Goal: Information Seeking & Learning: Learn about a topic

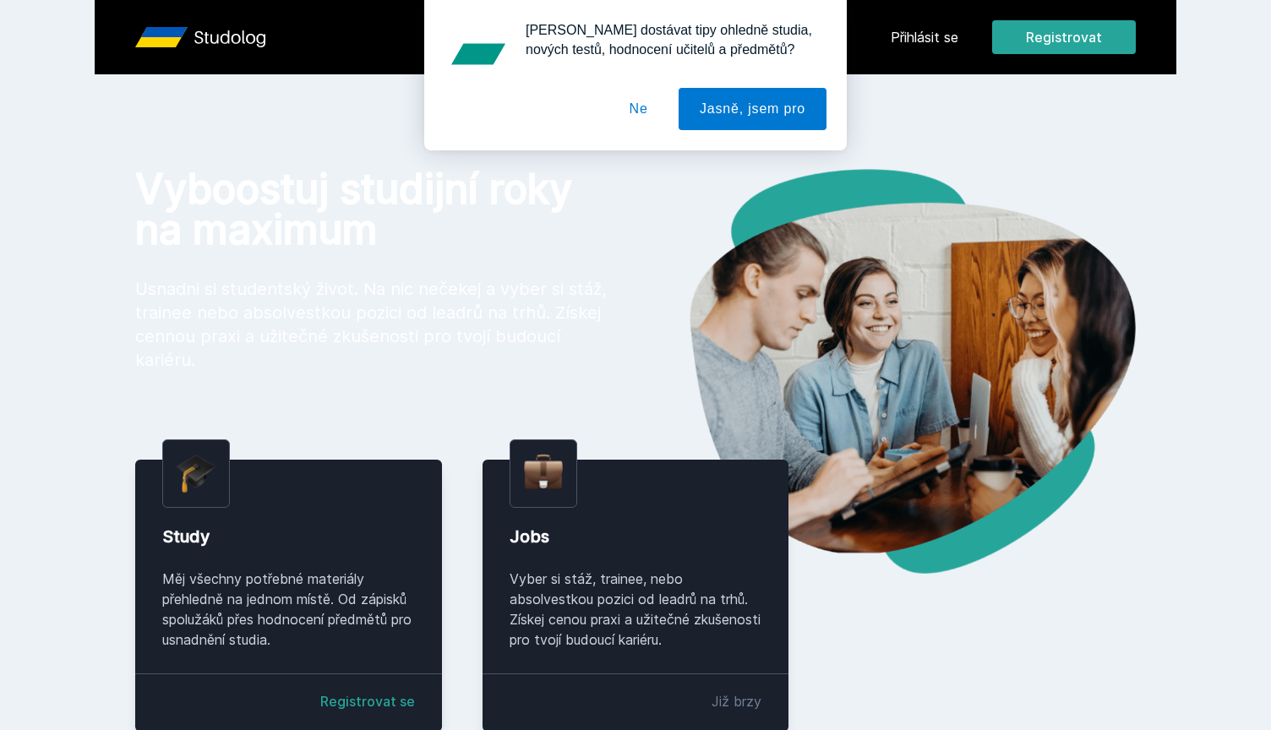
click at [638, 115] on button "Ne" at bounding box center [638, 109] width 61 height 42
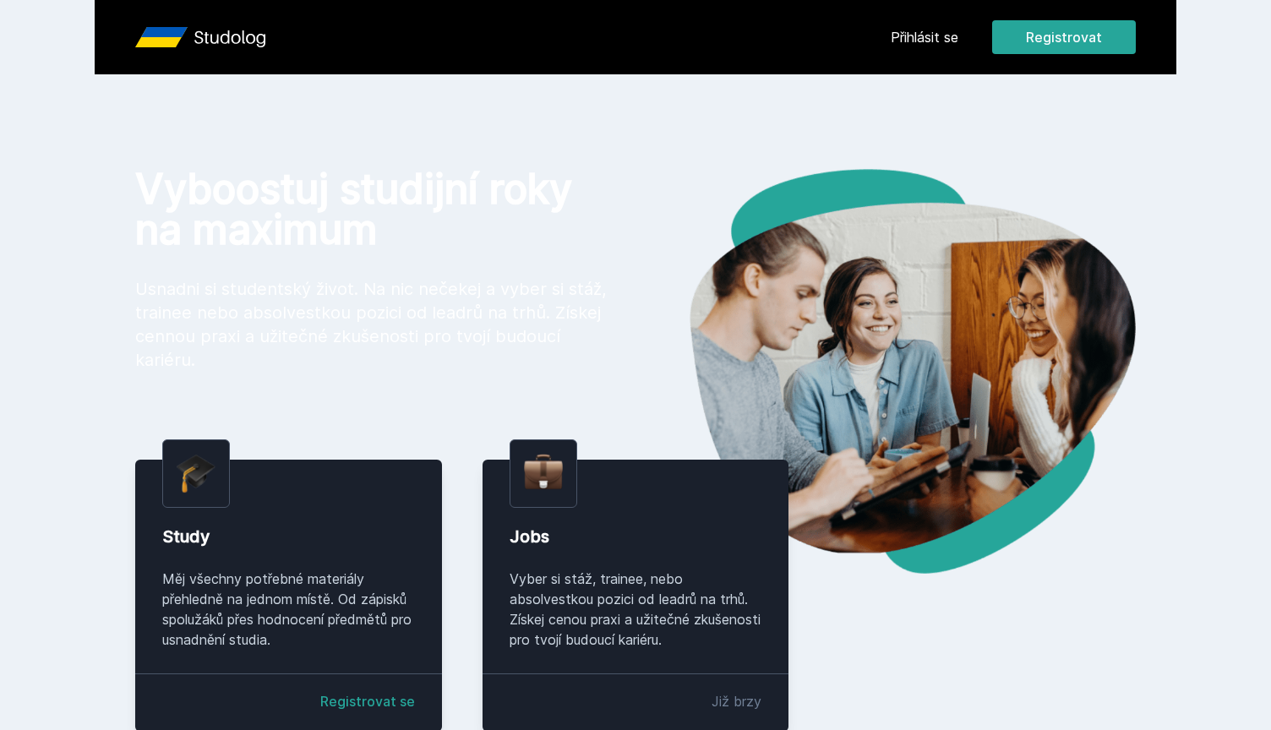
click at [937, 44] on link "Přihlásit se" at bounding box center [924, 37] width 68 height 20
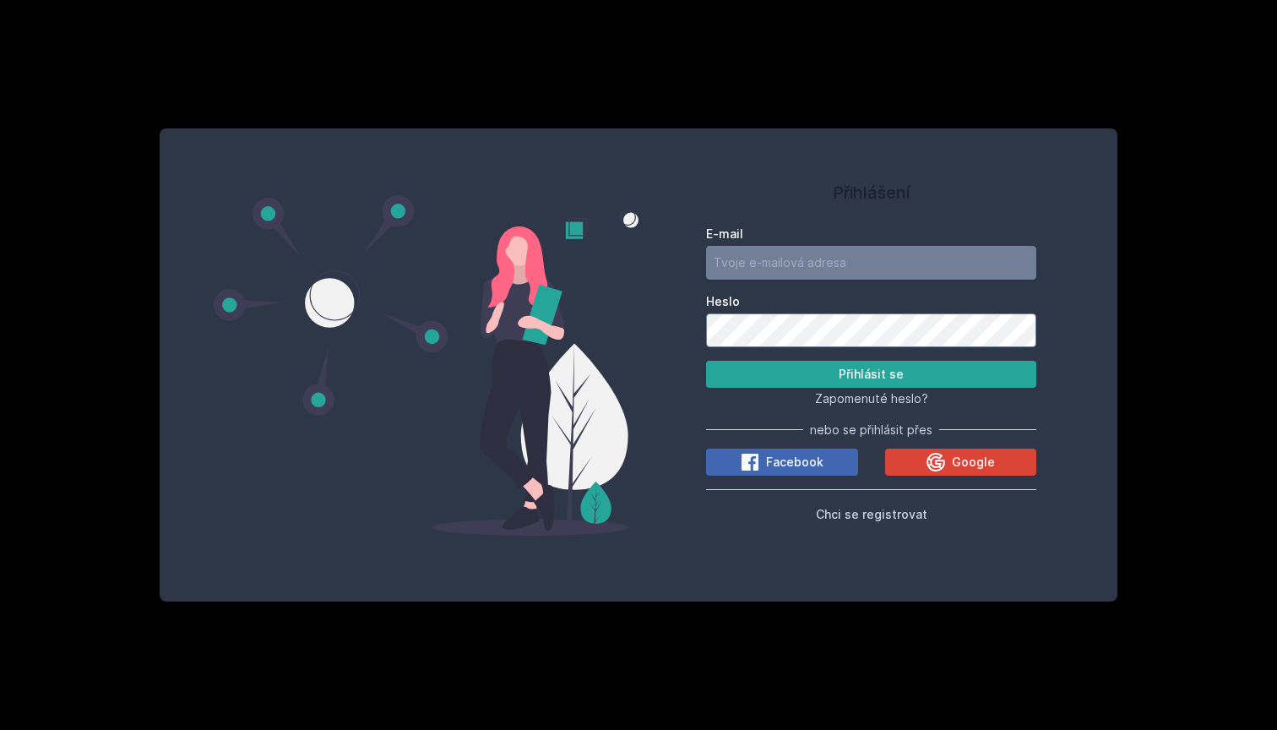
type input "[EMAIL_ADDRESS][DOMAIN_NAME]"
click at [871, 373] on button "Přihlásit se" at bounding box center [871, 374] width 330 height 27
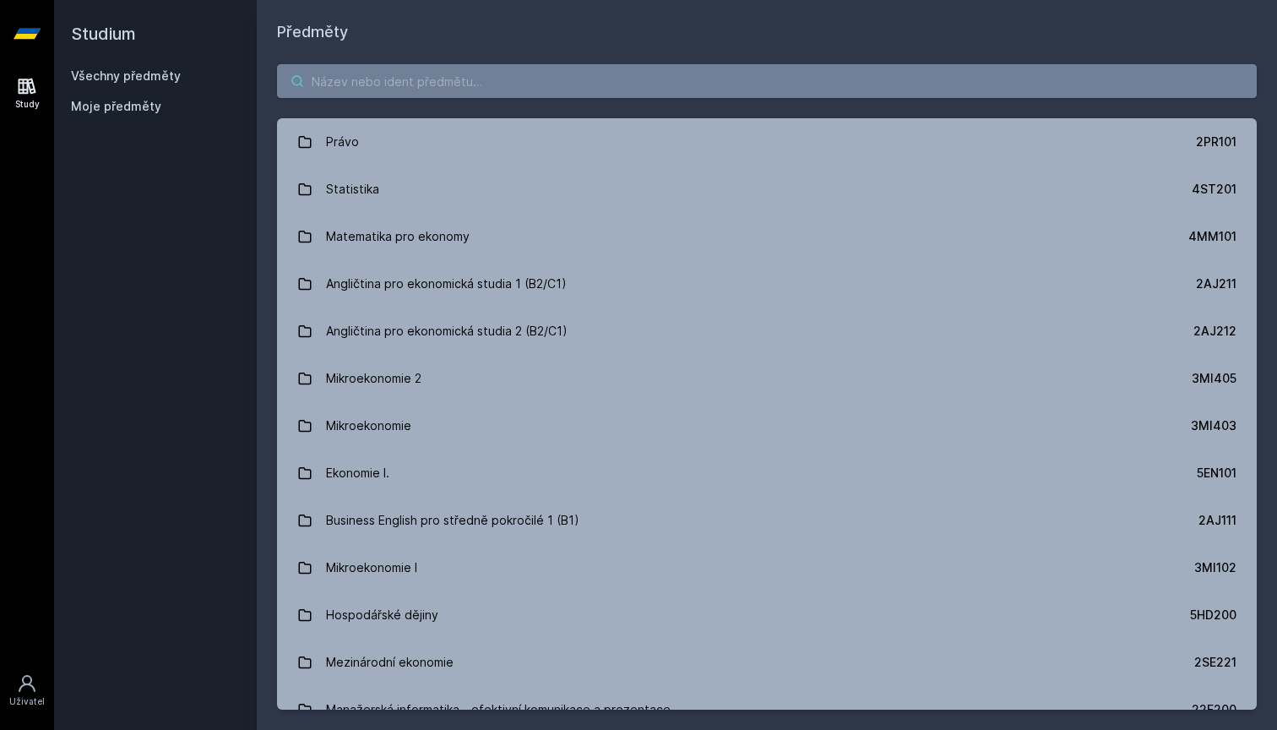
click at [621, 79] on input "search" at bounding box center [767, 81] width 980 height 34
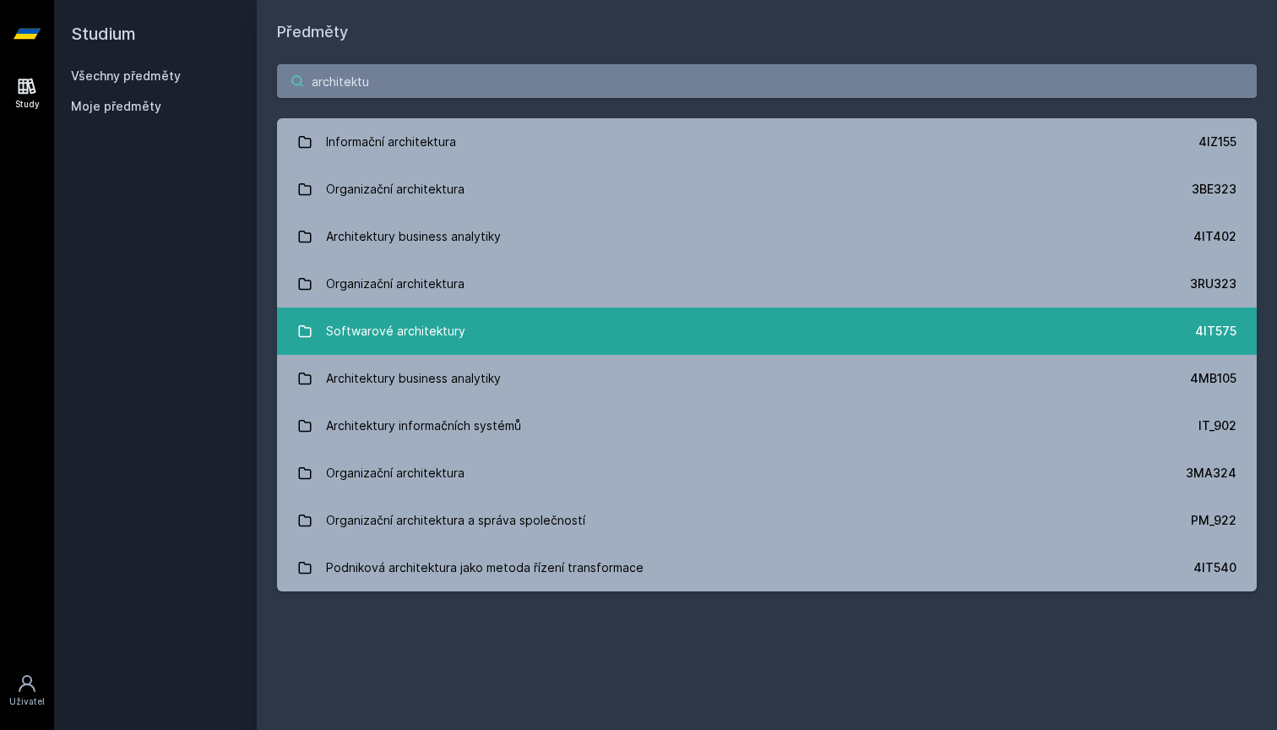
type input "architektu"
click at [526, 335] on link "Softwarové architektury 4IT575" at bounding box center [767, 331] width 980 height 47
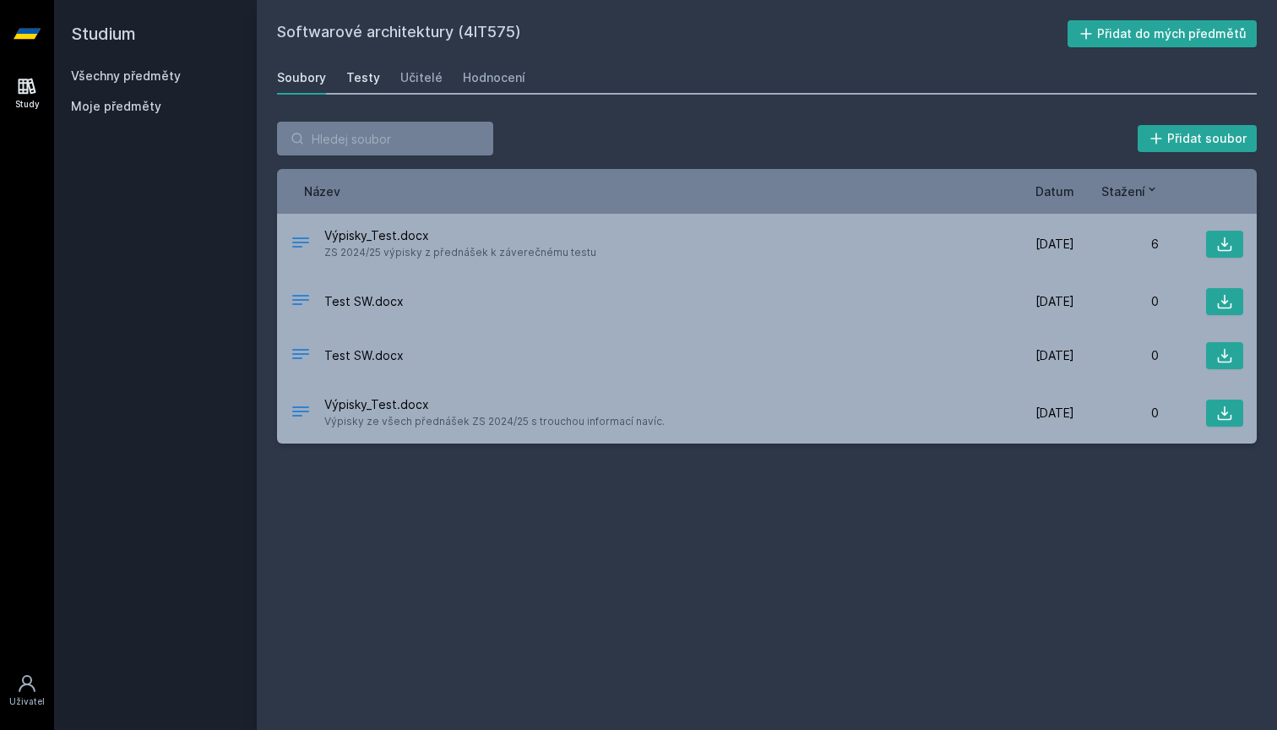
click at [364, 74] on div "Testy" at bounding box center [363, 77] width 34 height 17
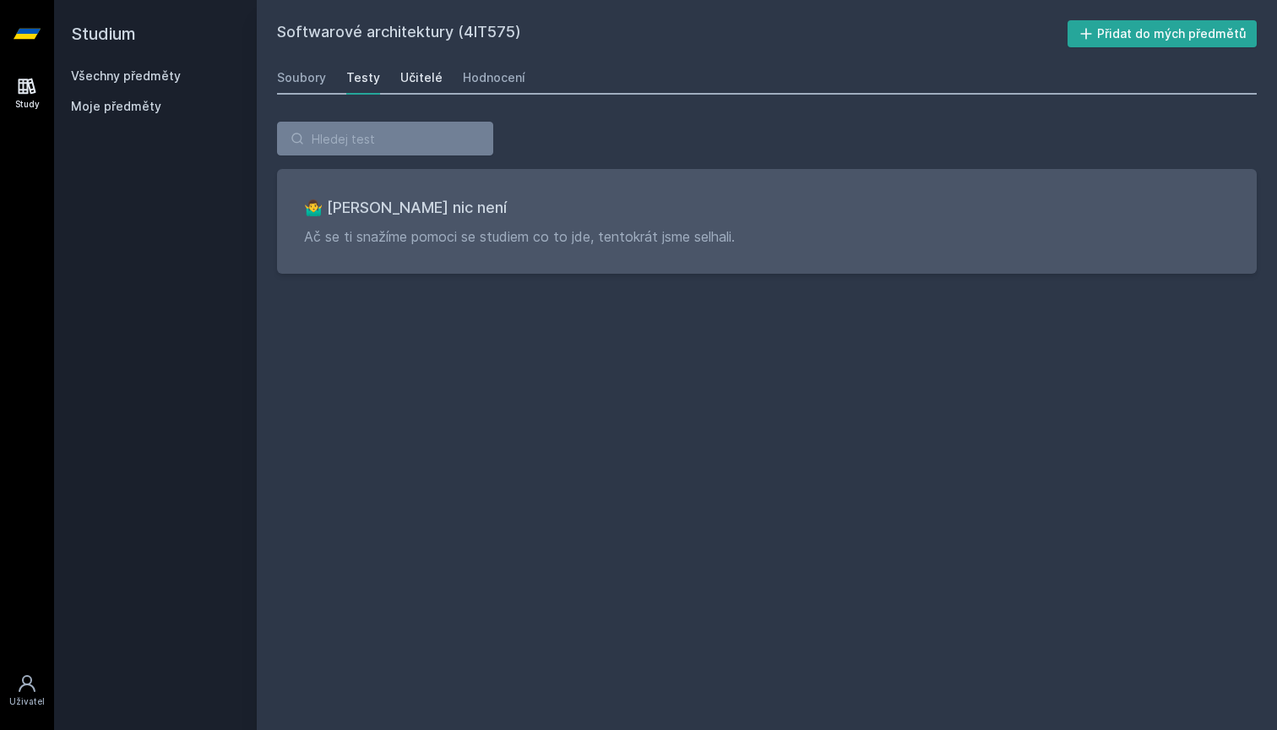
click at [411, 81] on div "Učitelé" at bounding box center [421, 77] width 42 height 17
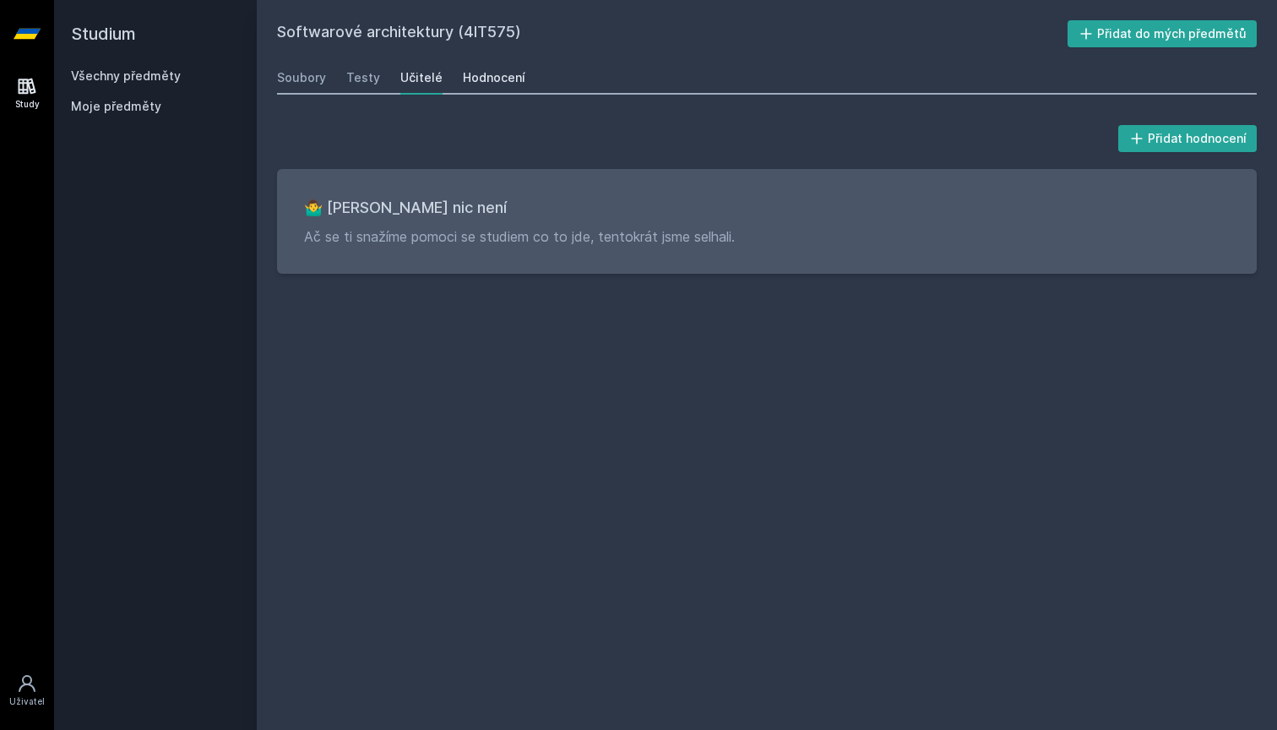
click at [489, 77] on div "Hodnocení" at bounding box center [494, 77] width 63 height 17
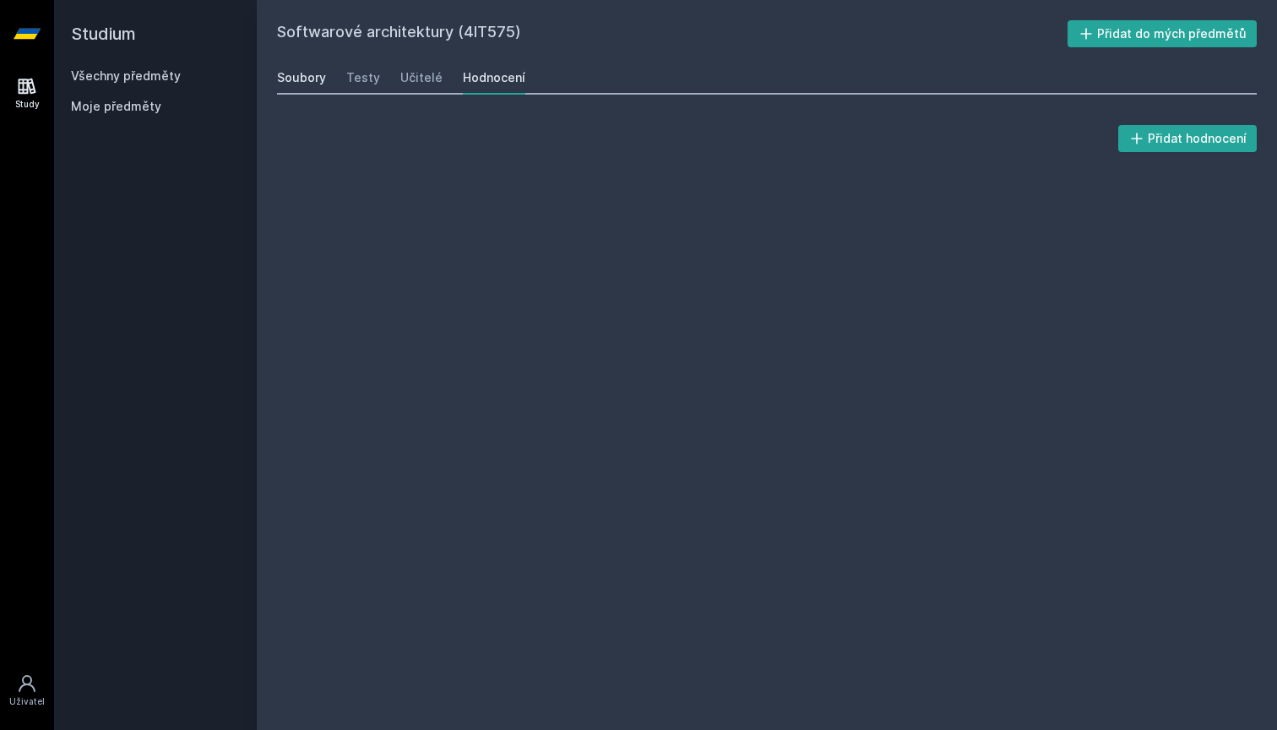
click at [300, 79] on div "Soubory" at bounding box center [301, 77] width 49 height 17
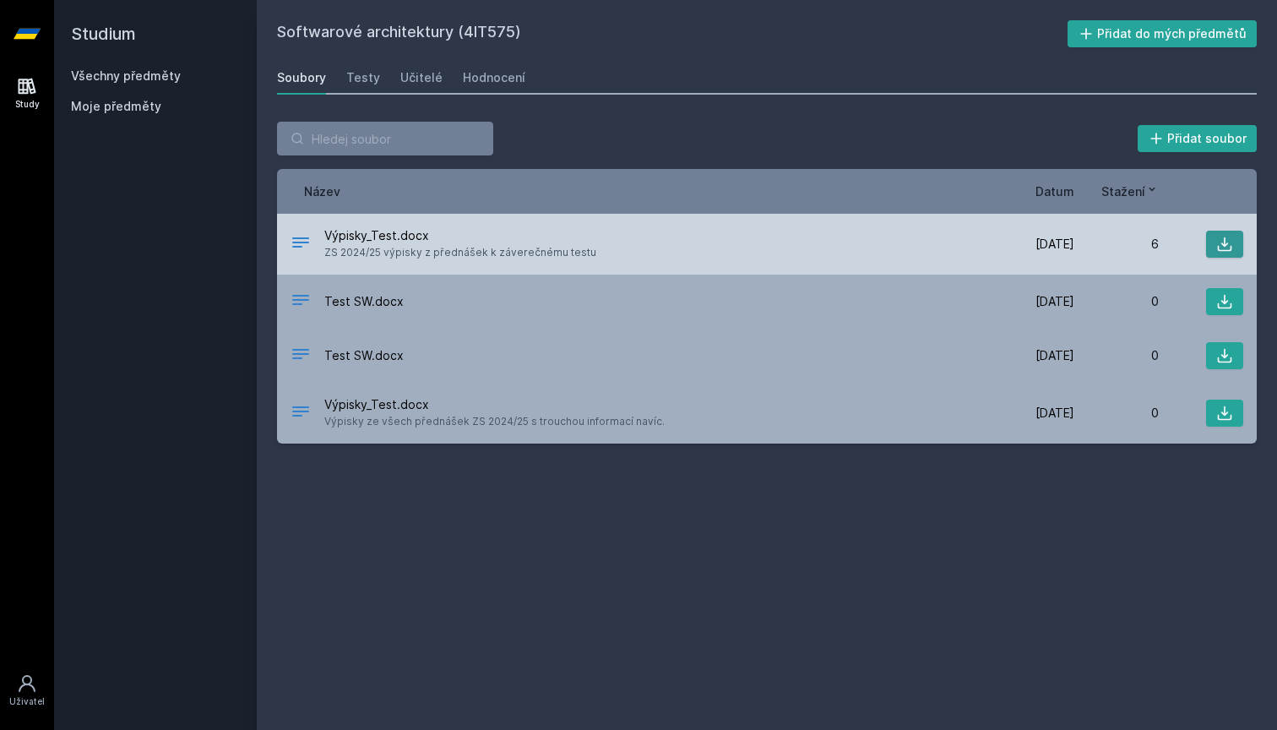
click at [1226, 245] on icon at bounding box center [1225, 244] width 14 height 14
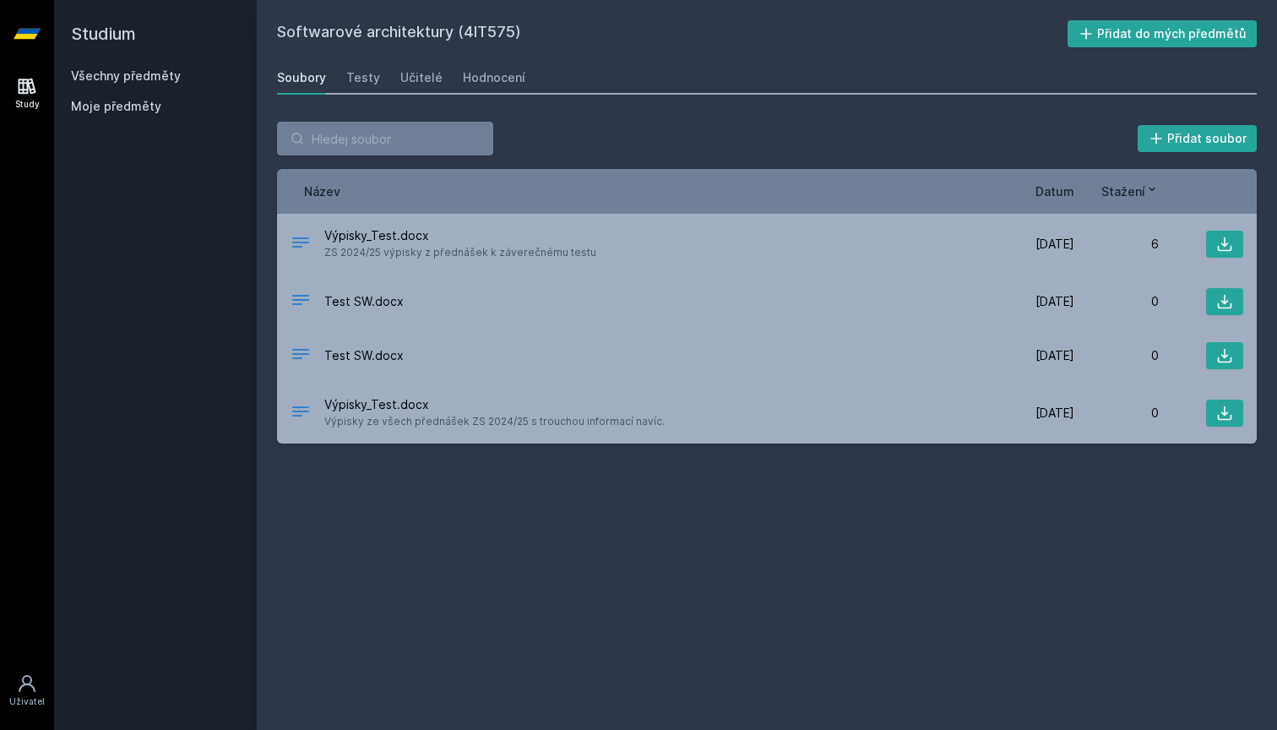
click at [758, 520] on div "Softwarové architektury (4IT575) Přidat do mých předmětů [GEOGRAPHIC_DATA] Test…" at bounding box center [767, 364] width 980 height 689
click at [493, 84] on div "Hodnocení" at bounding box center [494, 77] width 63 height 17
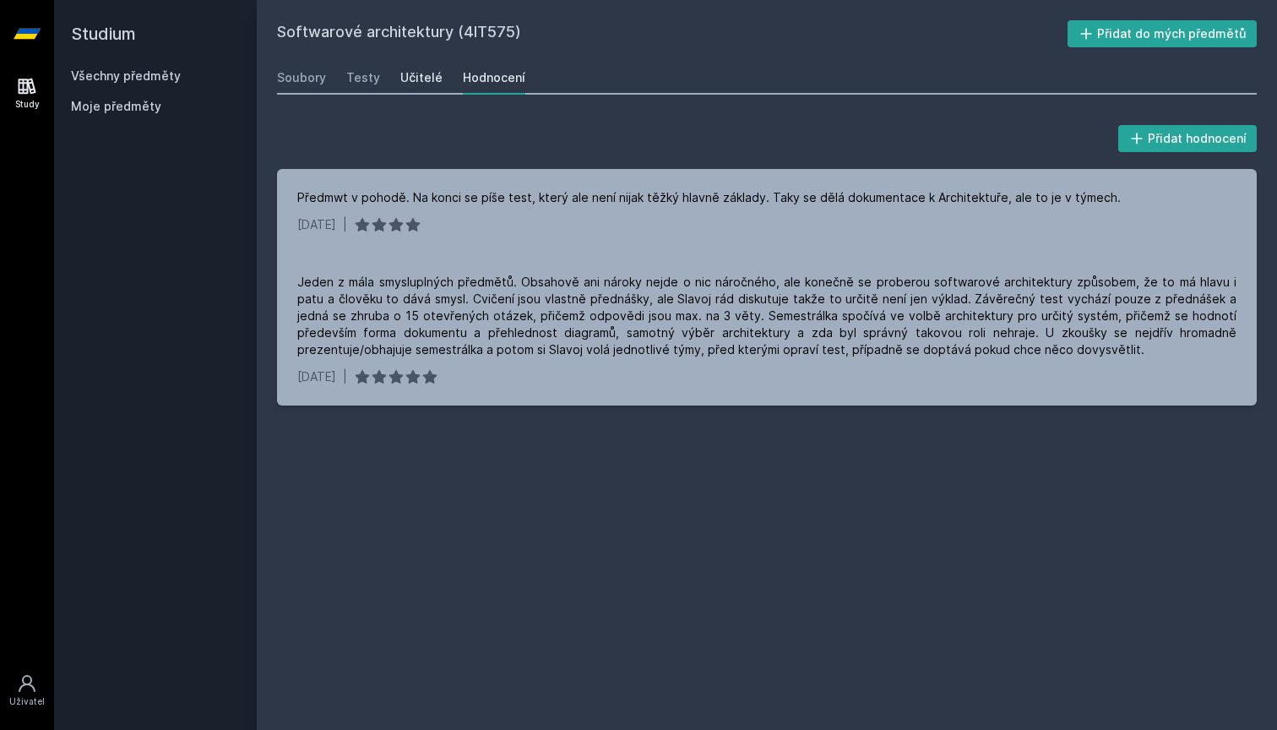
click at [422, 75] on div "Učitelé" at bounding box center [421, 77] width 42 height 17
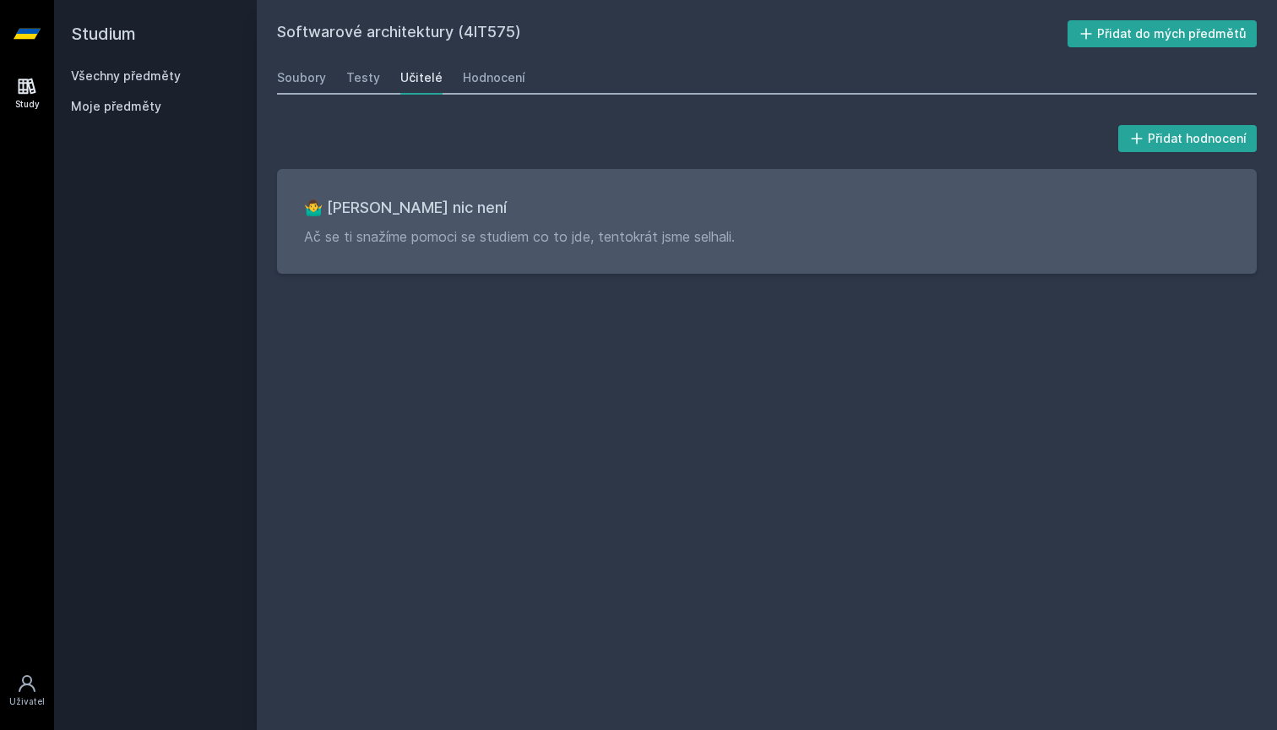
click at [89, 74] on link "Všechny předměty" at bounding box center [126, 75] width 110 height 14
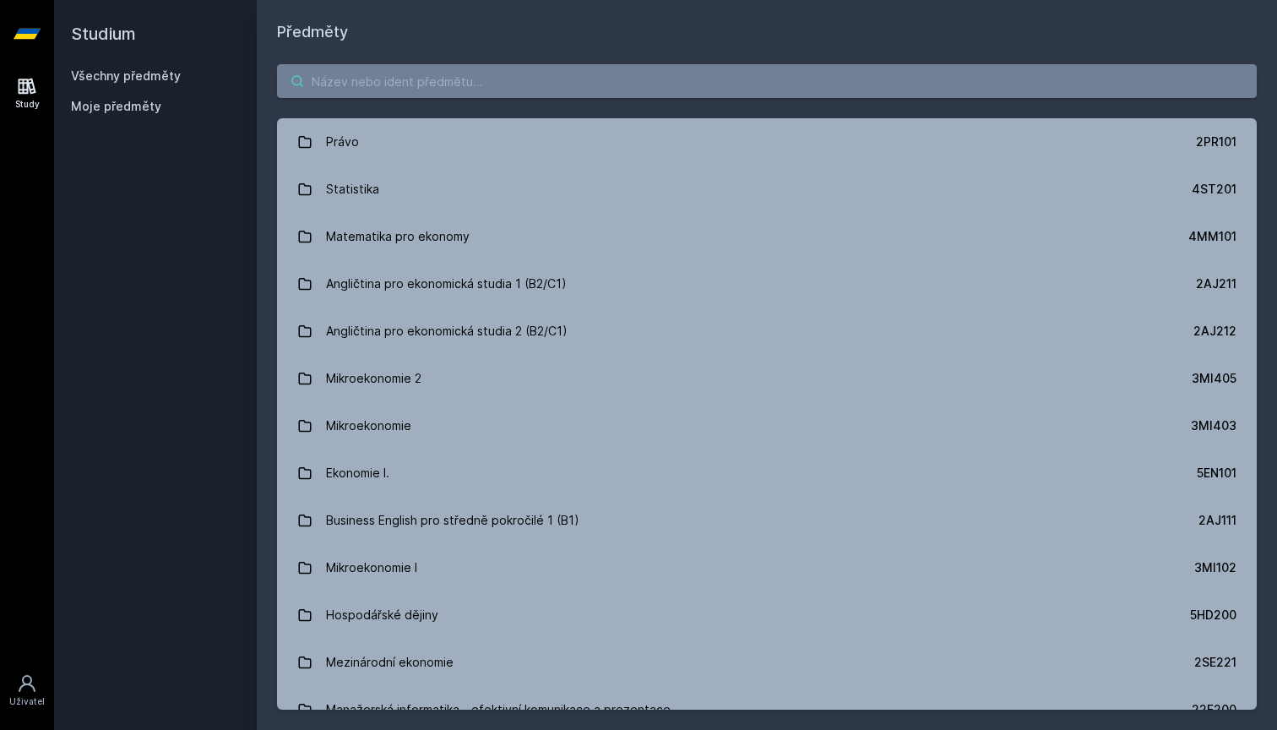
click at [326, 75] on input "search" at bounding box center [767, 81] width 980 height 34
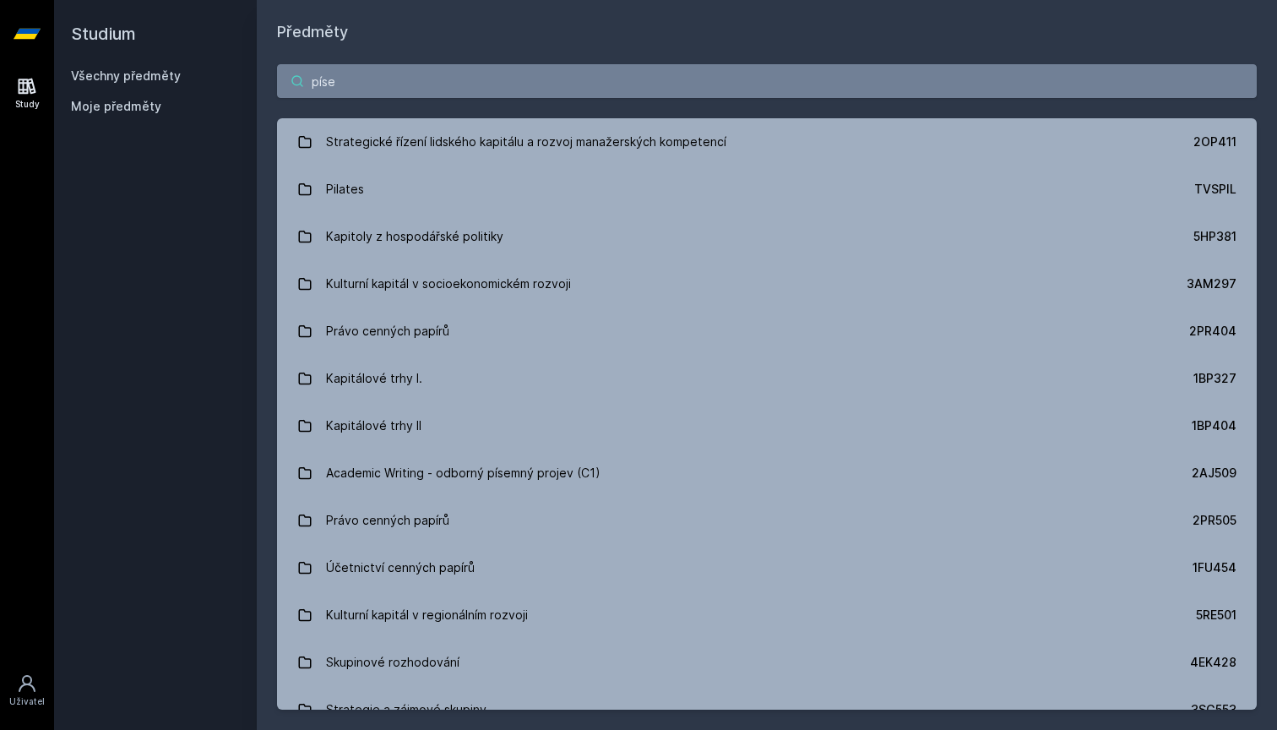
type input "písek"
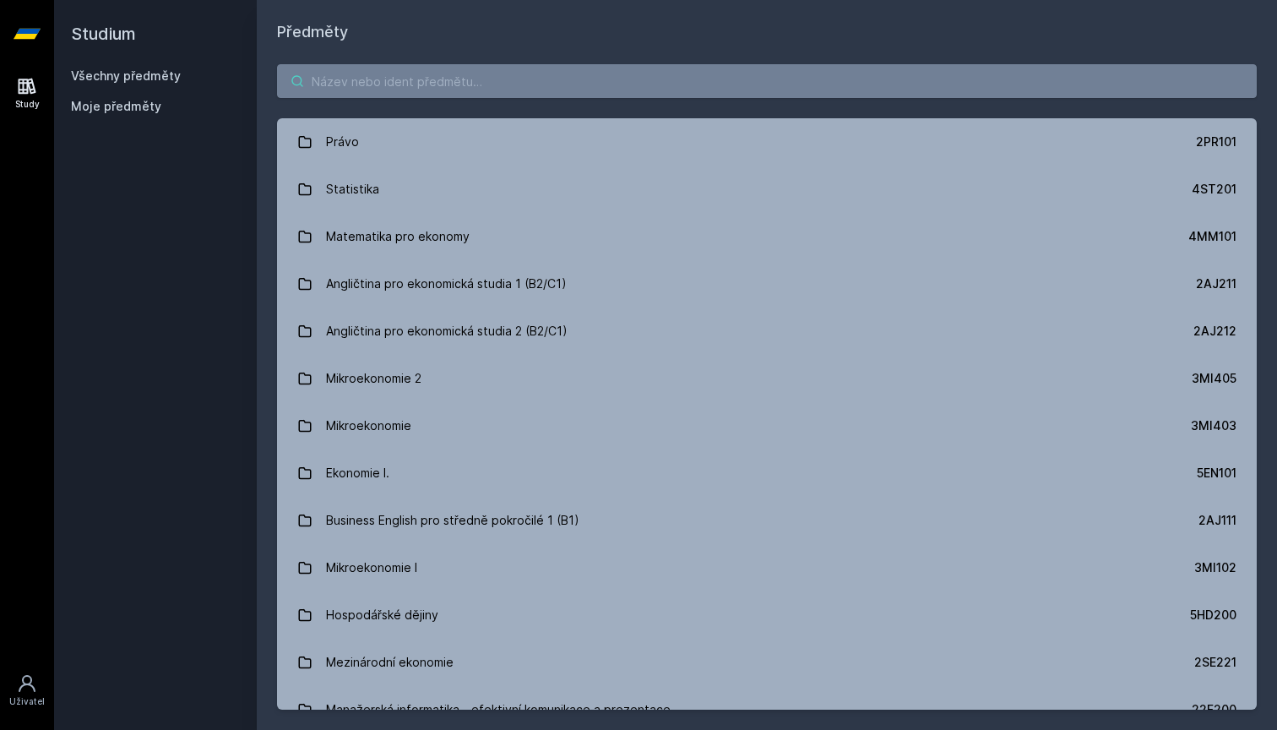
click at [383, 88] on input "search" at bounding box center [767, 81] width 980 height 34
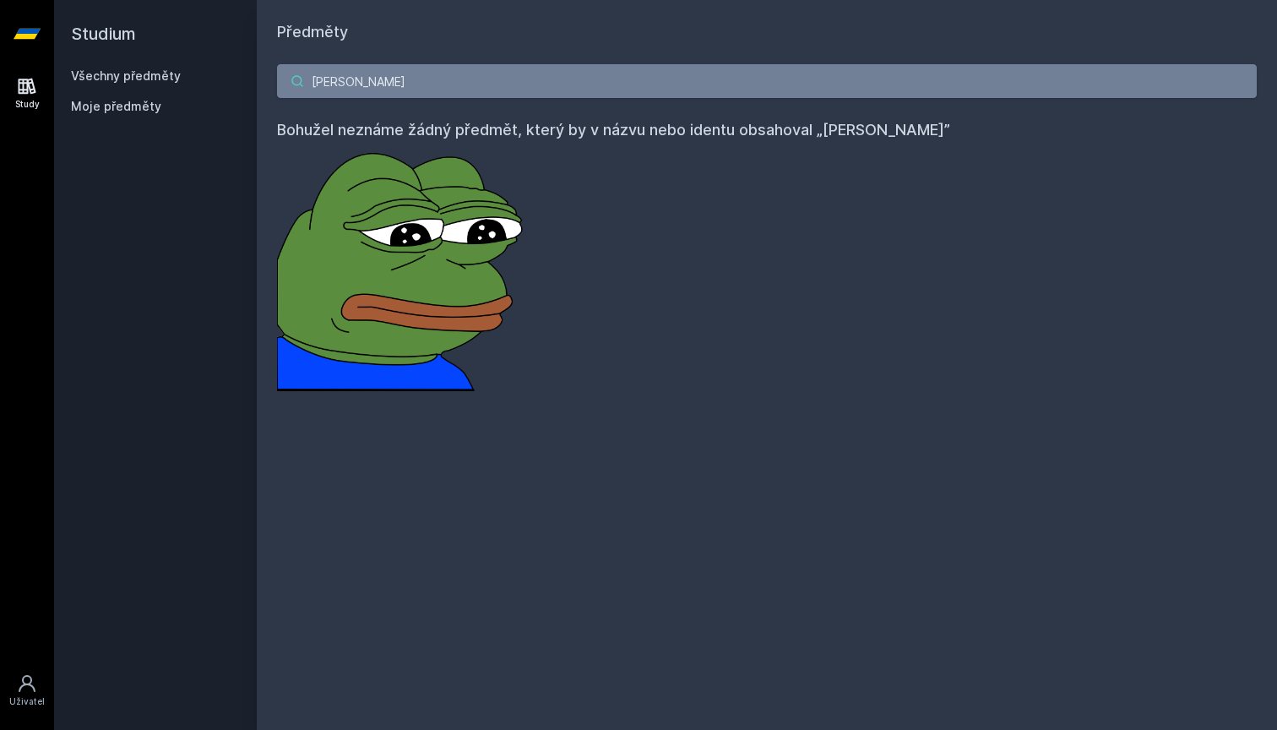
type input "[PERSON_NAME]"
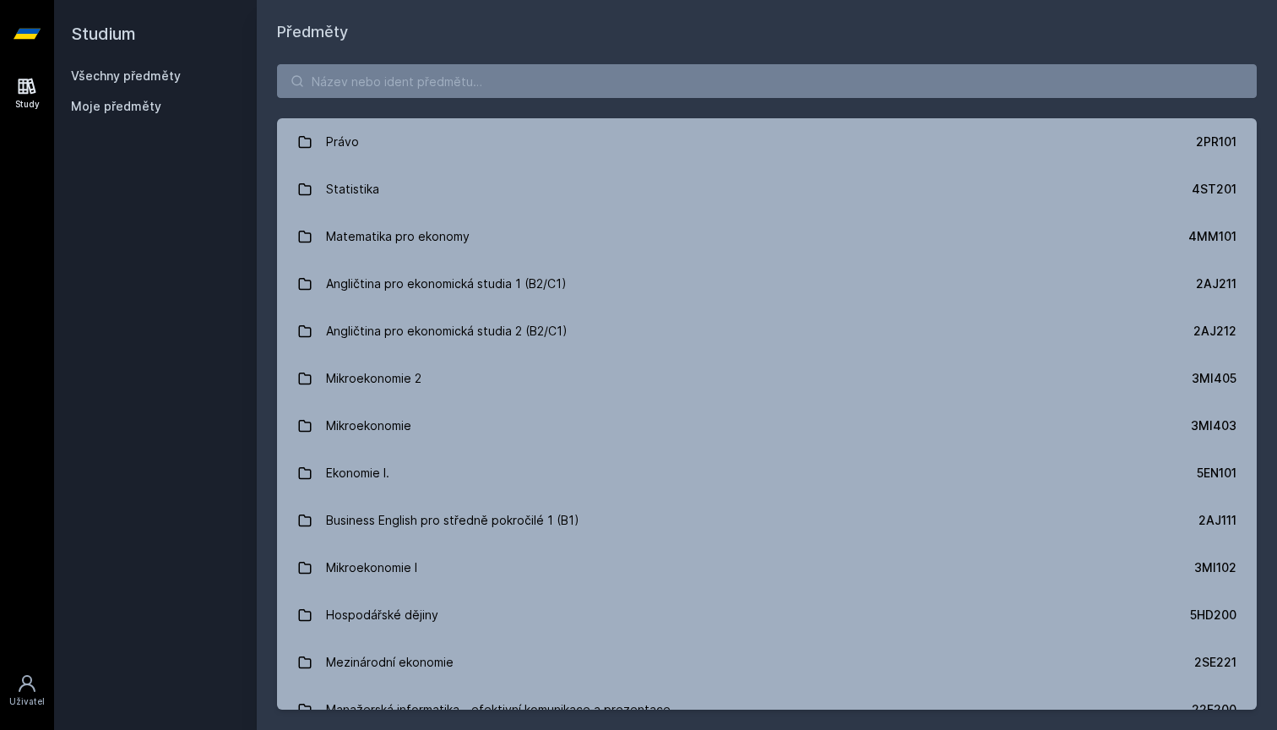
click at [139, 112] on span "Moje předměty" at bounding box center [116, 106] width 90 height 17
click at [44, 101] on link "Study" at bounding box center [26, 94] width 47 height 52
click at [34, 99] on div "Study" at bounding box center [27, 104] width 24 height 13
click at [167, 79] on link "Všechny předměty" at bounding box center [126, 75] width 110 height 14
click at [477, 95] on input "search" at bounding box center [767, 81] width 980 height 34
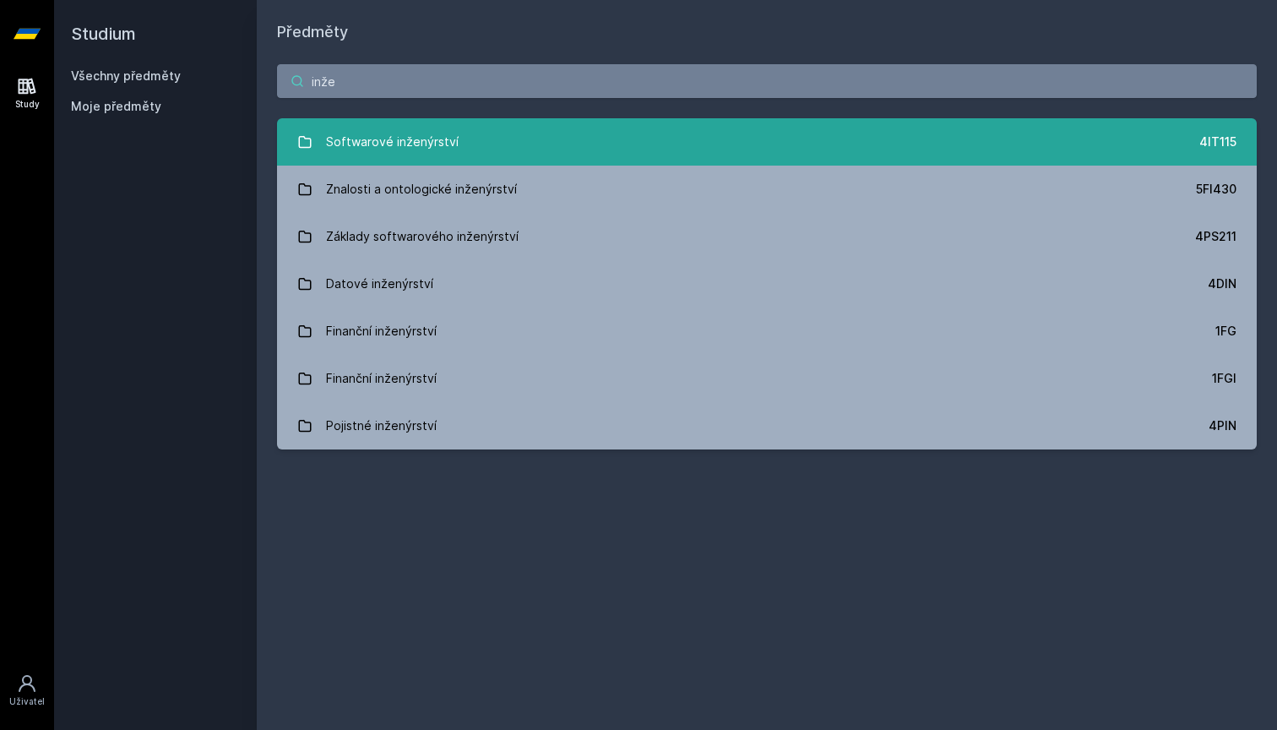
type input "inže"
click at [488, 135] on link "Softwarové inženýrství 4IT115" at bounding box center [767, 141] width 980 height 47
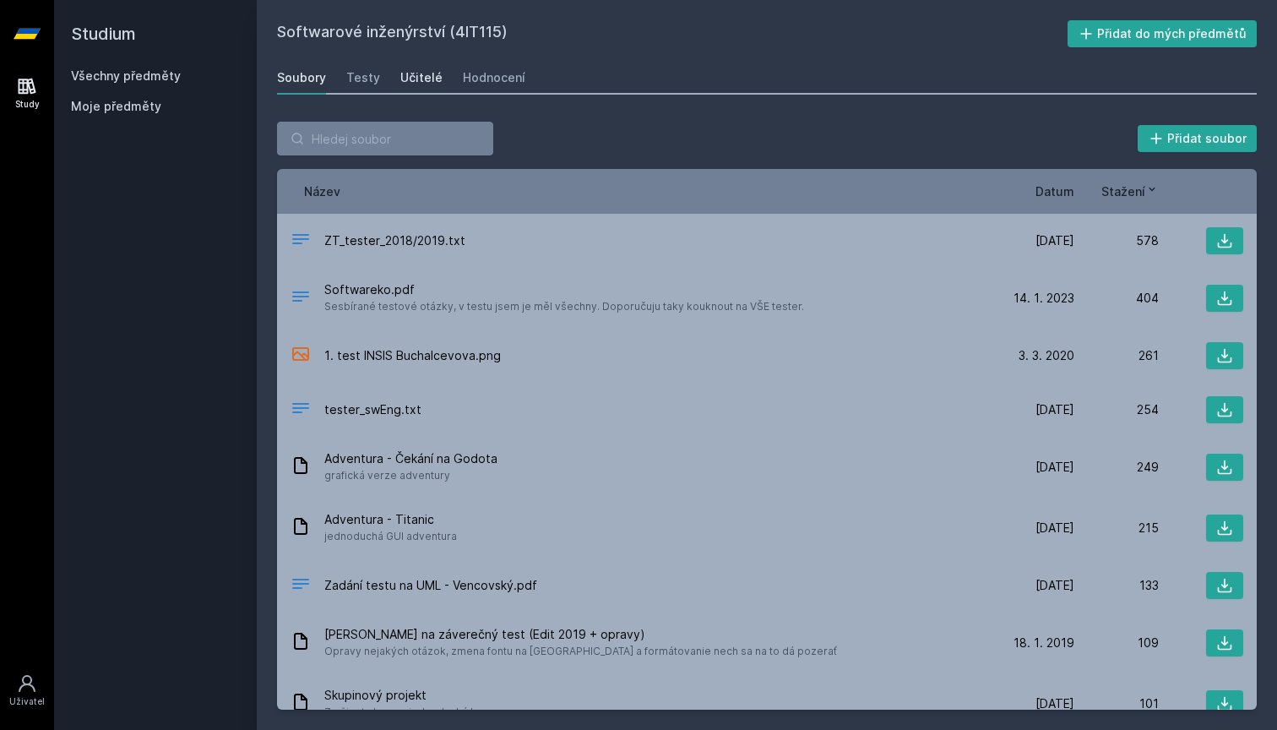
click at [428, 79] on div "Učitelé" at bounding box center [421, 77] width 42 height 17
click at [117, 35] on h2 "Studium" at bounding box center [155, 34] width 169 height 68
click at [121, 73] on link "Všechny předměty" at bounding box center [126, 75] width 110 height 14
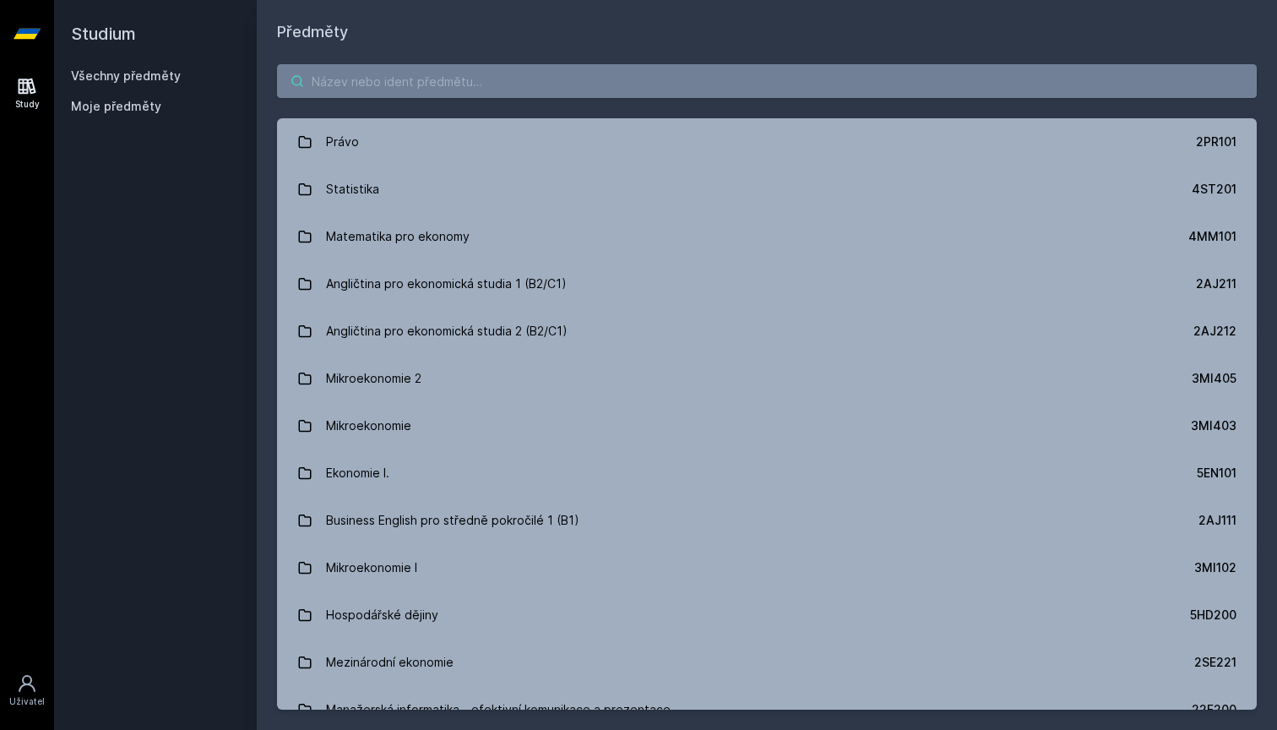
click at [335, 72] on input "search" at bounding box center [767, 81] width 980 height 34
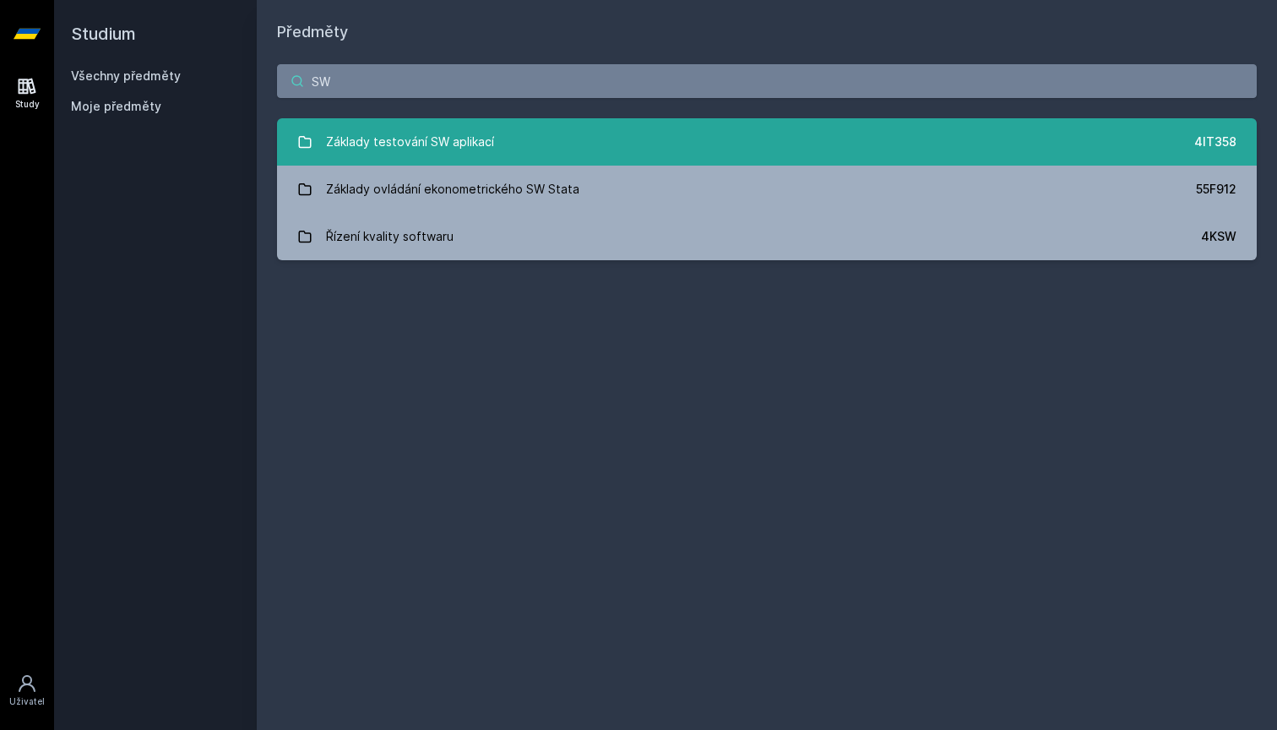
type input "SW"
click at [349, 140] on div "Základy testování SW aplikací" at bounding box center [410, 142] width 168 height 34
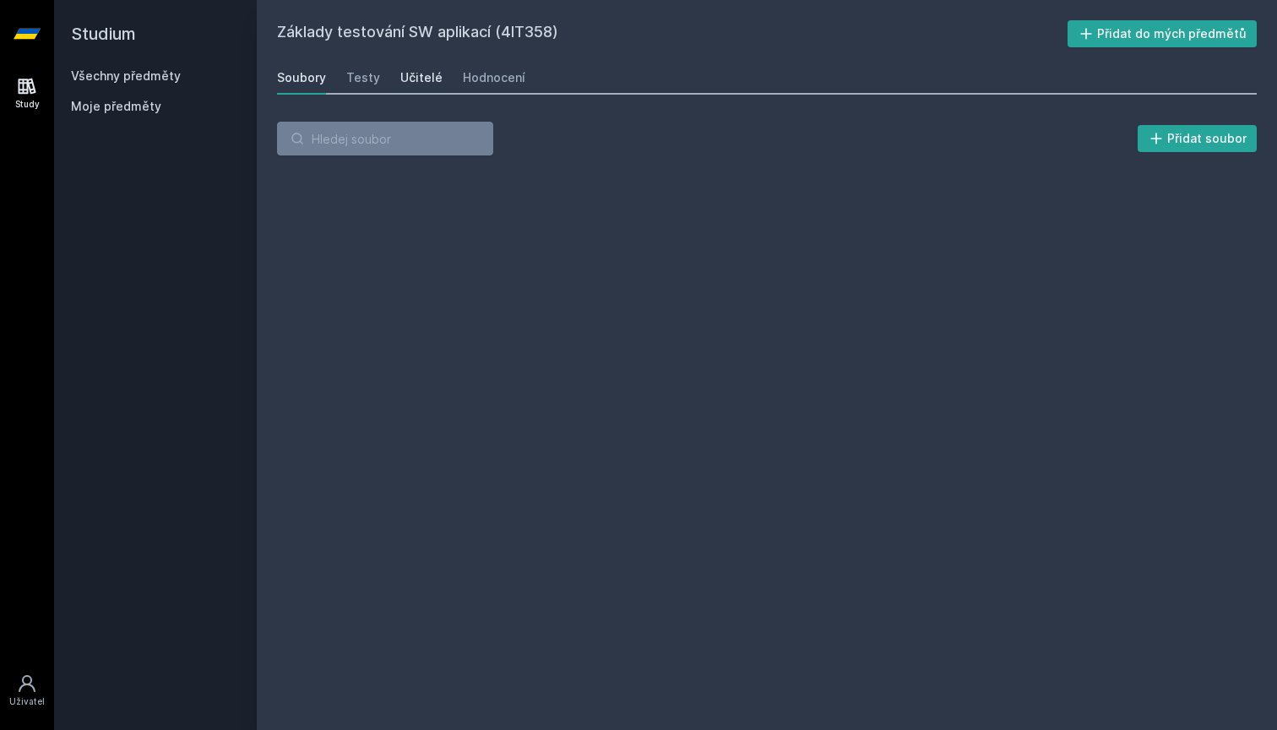
click at [416, 80] on div "Učitelé" at bounding box center [421, 77] width 42 height 17
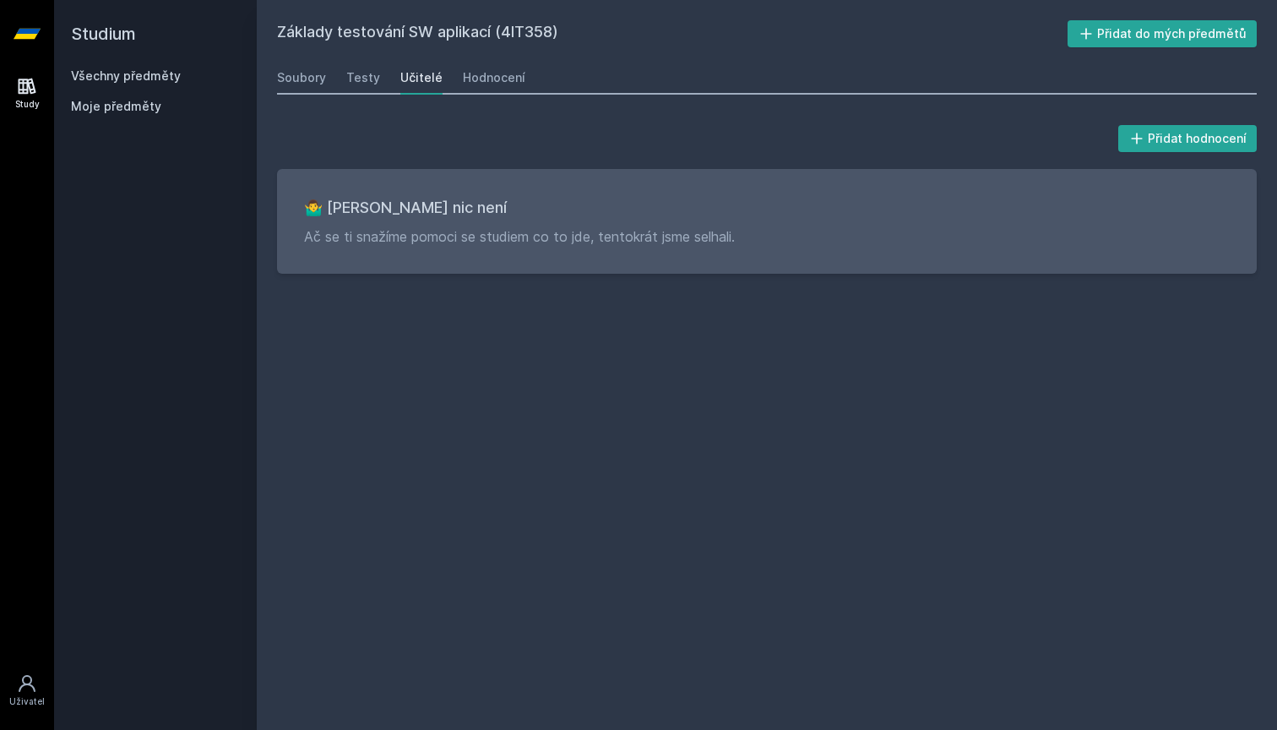
click at [119, 51] on h2 "Studium" at bounding box center [155, 34] width 169 height 68
click at [119, 45] on h2 "Studium" at bounding box center [155, 34] width 169 height 68
click at [118, 30] on h2 "Studium" at bounding box center [155, 34] width 169 height 68
click at [122, 80] on link "Všechny předměty" at bounding box center [126, 75] width 110 height 14
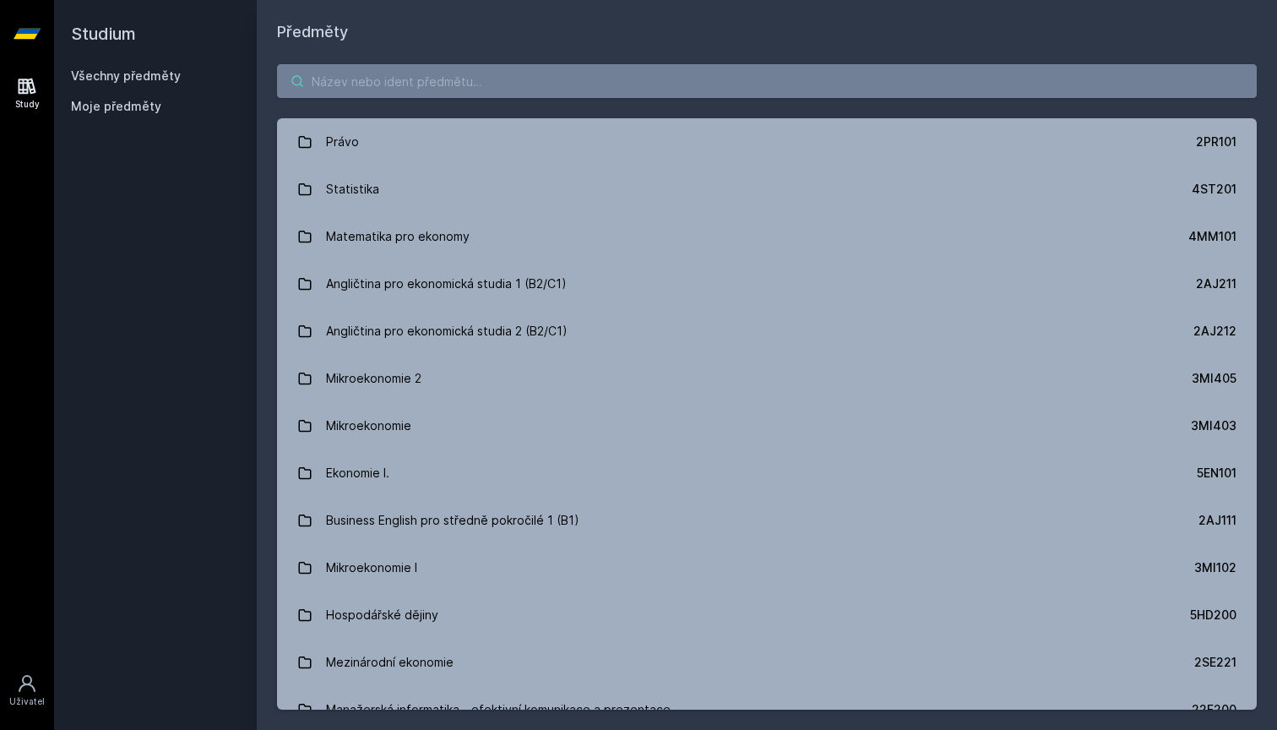
click at [343, 73] on input "search" at bounding box center [767, 81] width 980 height 34
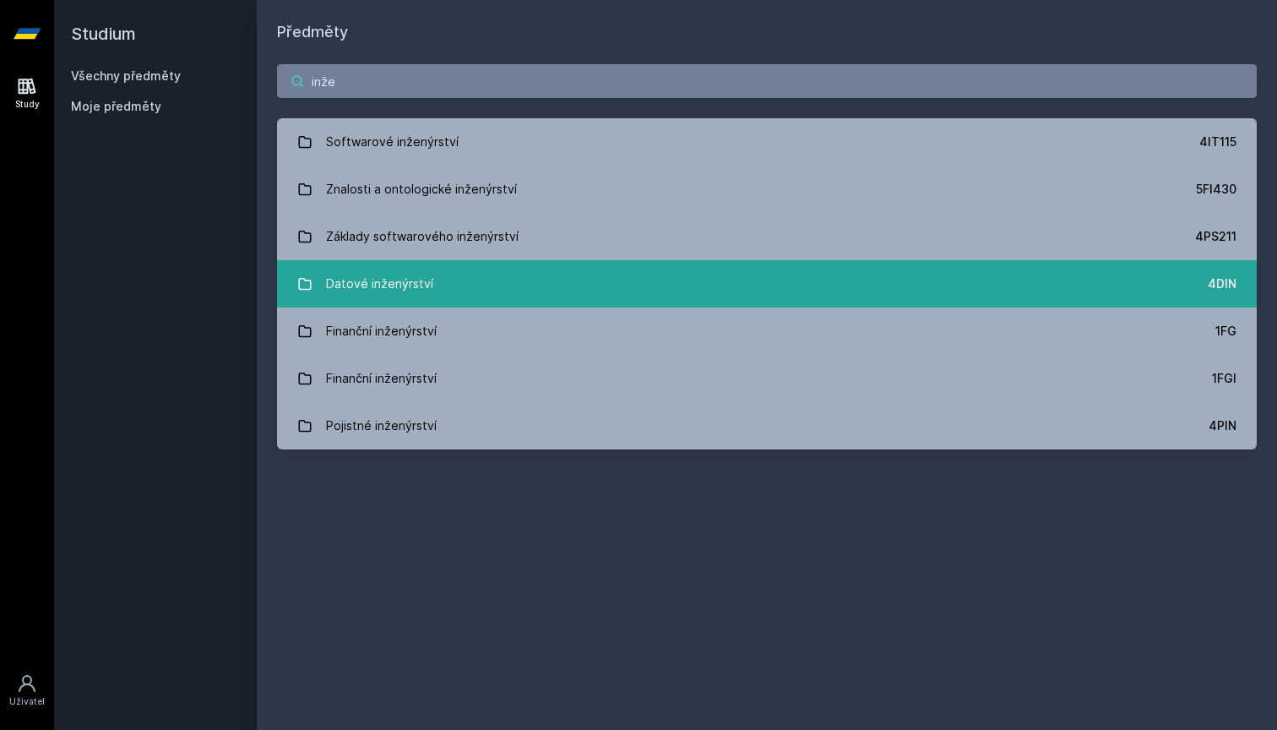
type input "inže"
click at [444, 269] on link "Datové inženýrství 4DIN" at bounding box center [767, 283] width 980 height 47
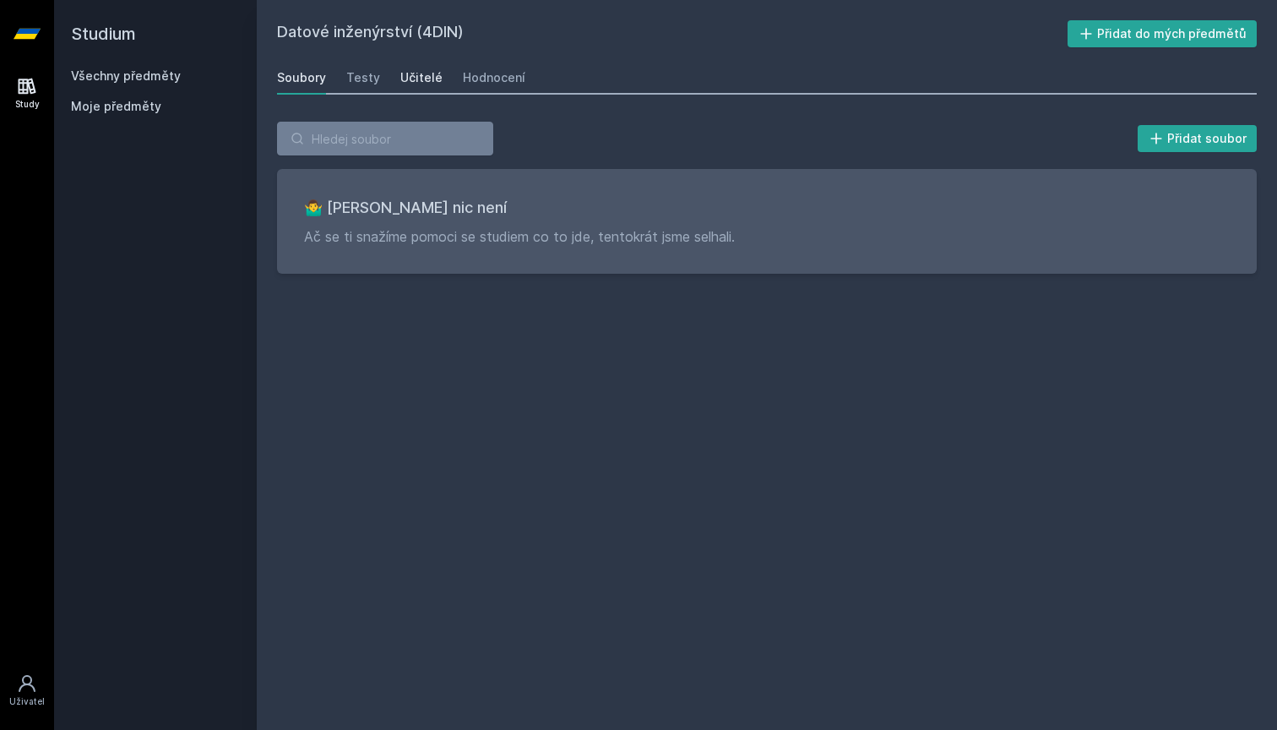
click at [416, 71] on div "Učitelé" at bounding box center [421, 77] width 42 height 17
click at [106, 71] on link "Všechny předměty" at bounding box center [126, 75] width 110 height 14
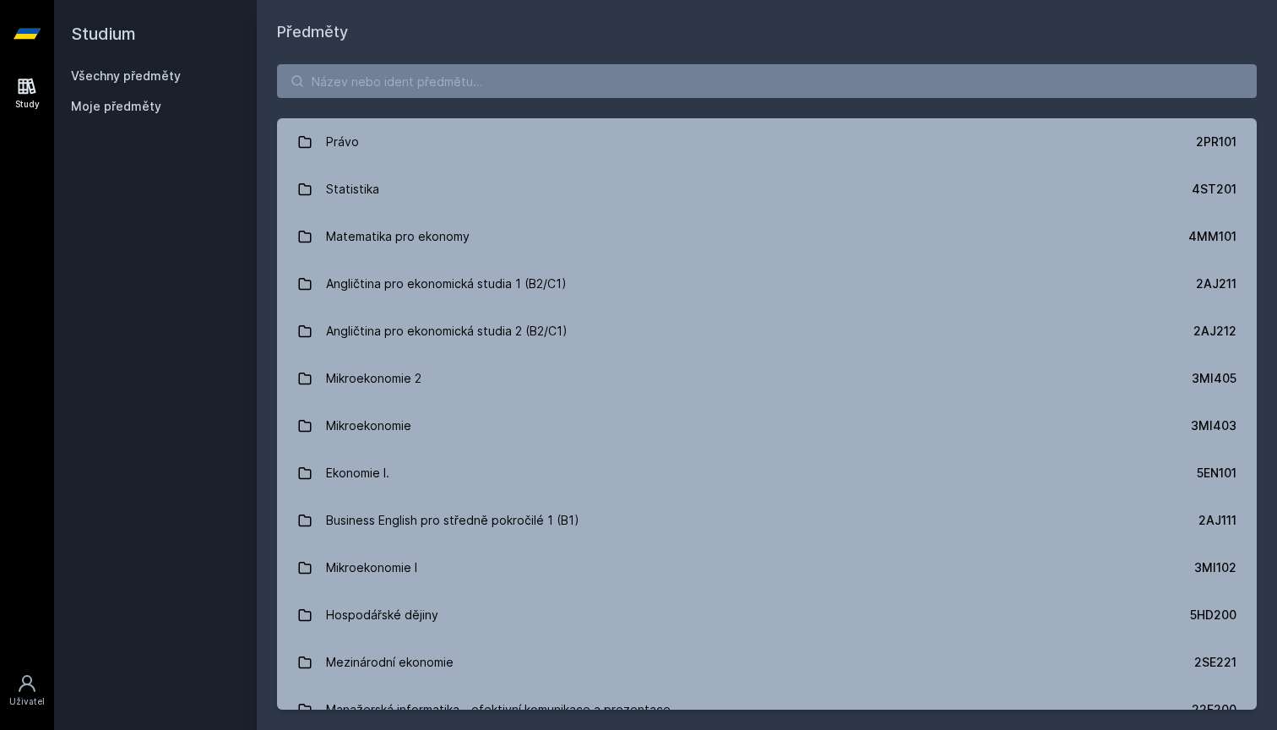
click at [426, 103] on div "Právo 2PR101 Statistika 4ST201 Matematika pro ekonomy 4MM101 Angličtina pro eko…" at bounding box center [767, 387] width 1021 height 686
click at [428, 92] on input "search" at bounding box center [767, 81] width 980 height 34
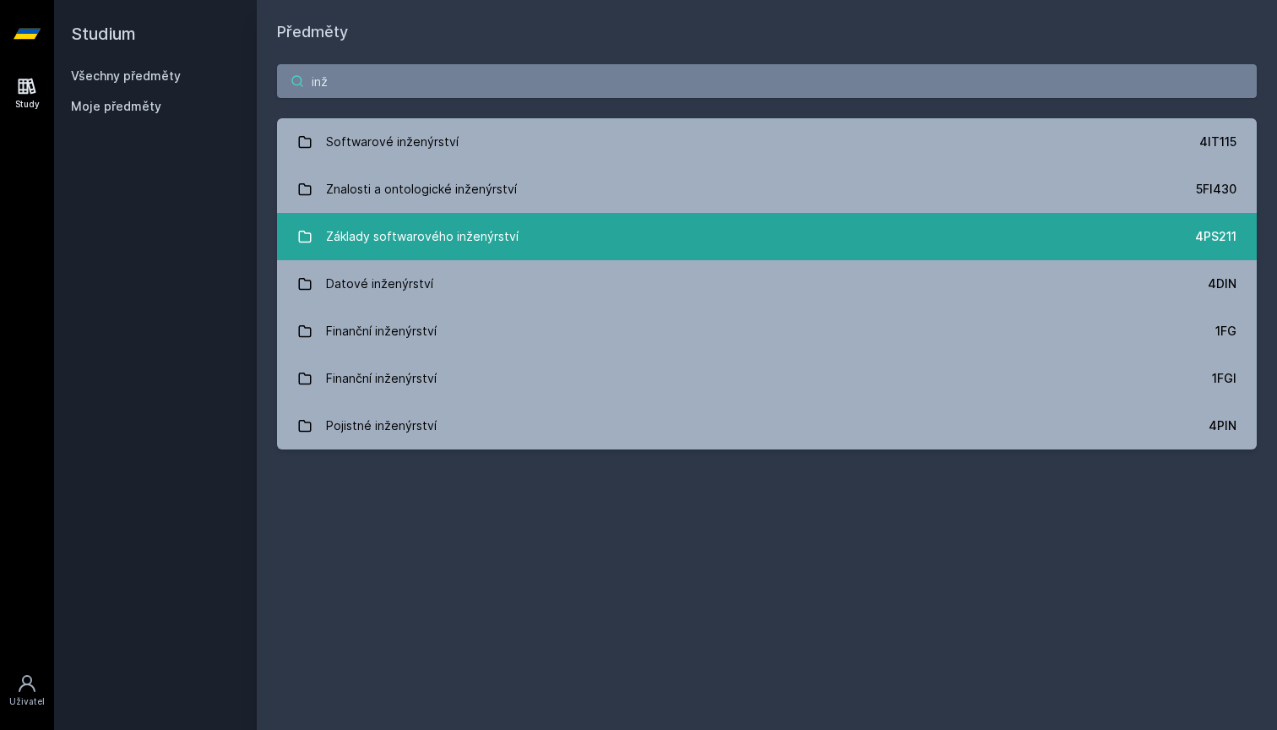
type input "inž"
click at [498, 244] on div "Základy softwarového inženýrství" at bounding box center [422, 237] width 193 height 34
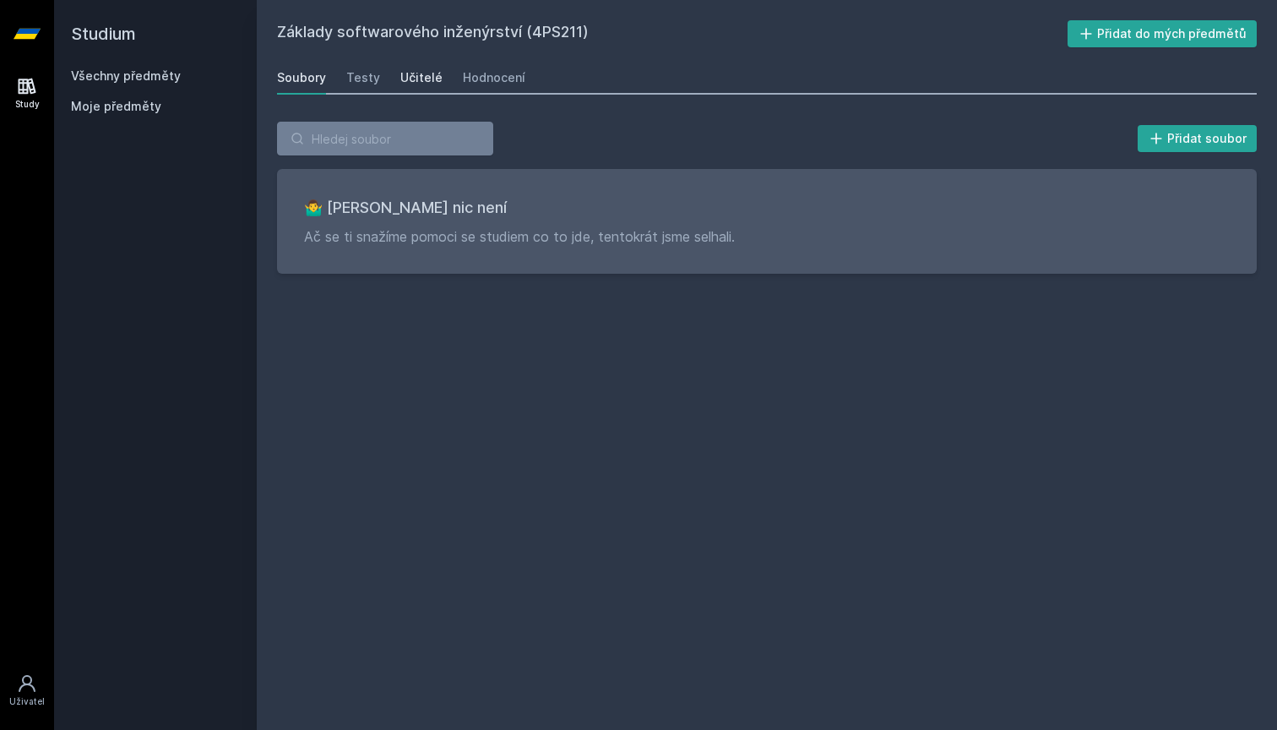
click at [409, 73] on div "Učitelé" at bounding box center [421, 77] width 42 height 17
click at [474, 81] on div "Hodnocení" at bounding box center [494, 77] width 63 height 17
click at [358, 88] on link "Testy" at bounding box center [363, 78] width 34 height 34
click at [112, 52] on h2 "Studium" at bounding box center [155, 34] width 169 height 68
click at [112, 72] on link "Všechny předměty" at bounding box center [126, 75] width 110 height 14
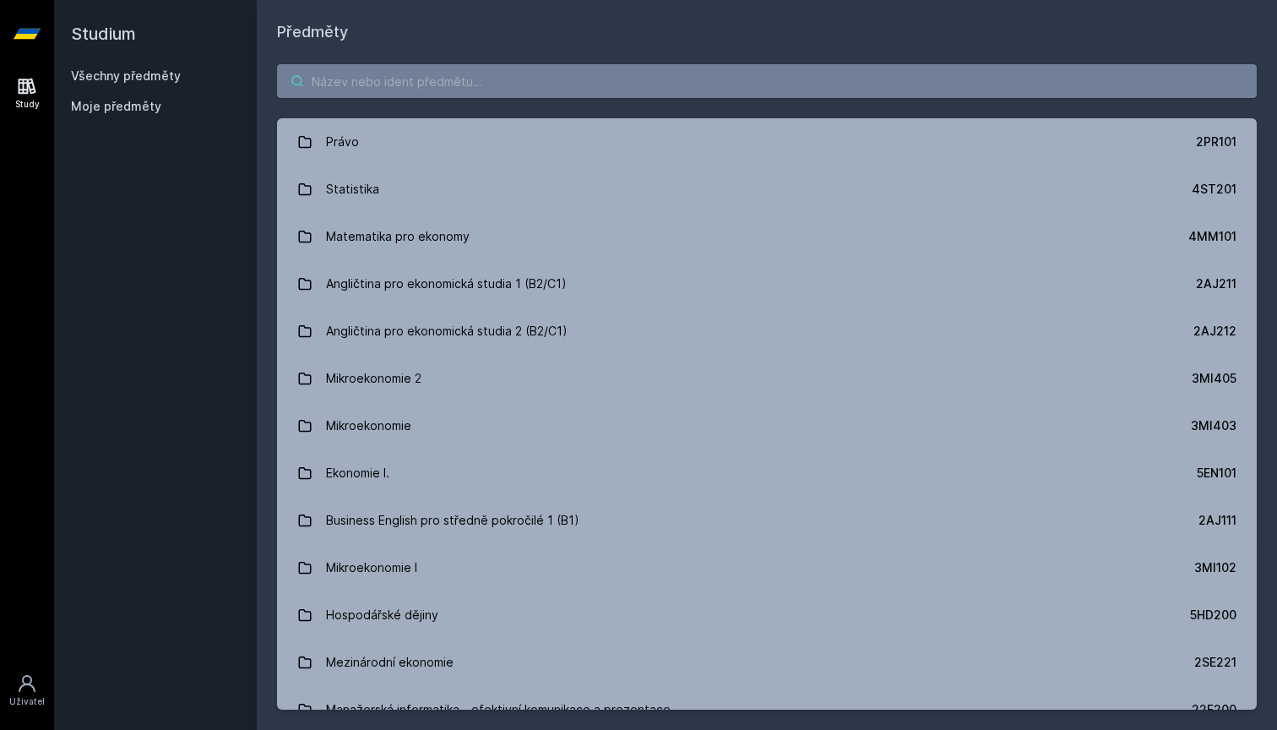
click at [346, 77] on input "search" at bounding box center [767, 81] width 980 height 34
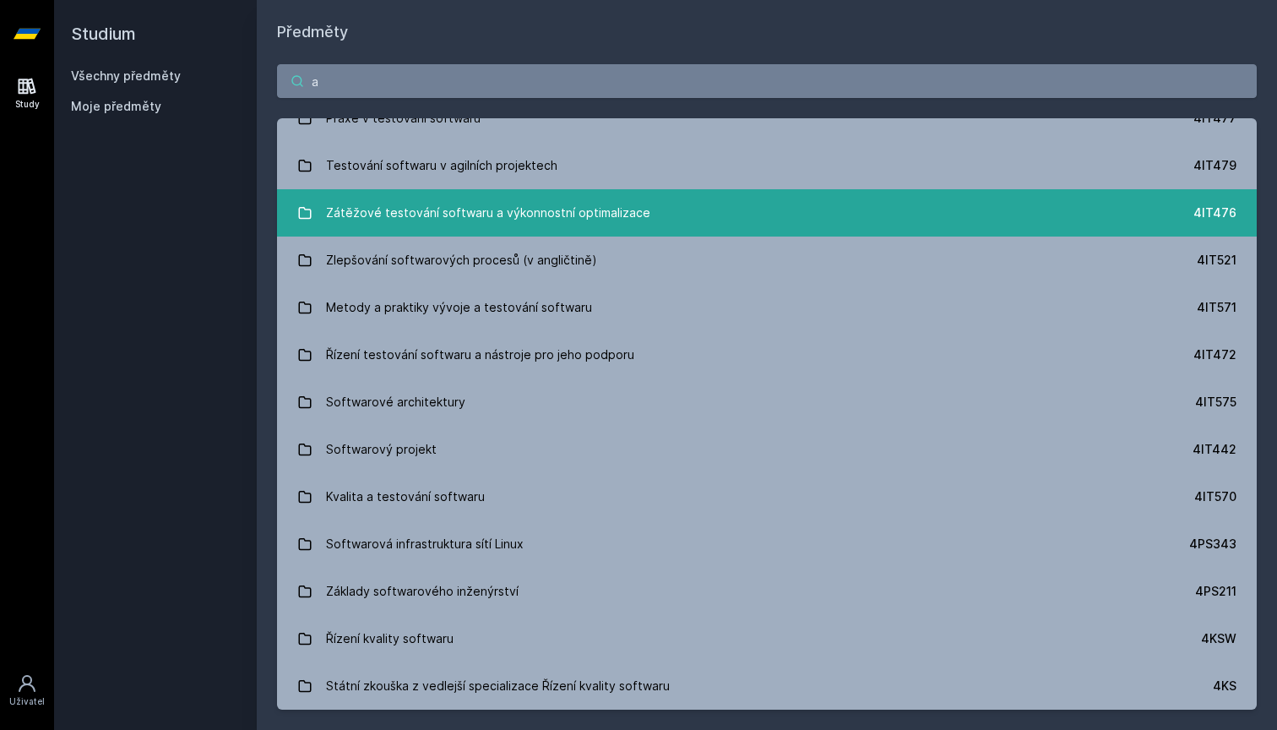
scroll to position [260, 0]
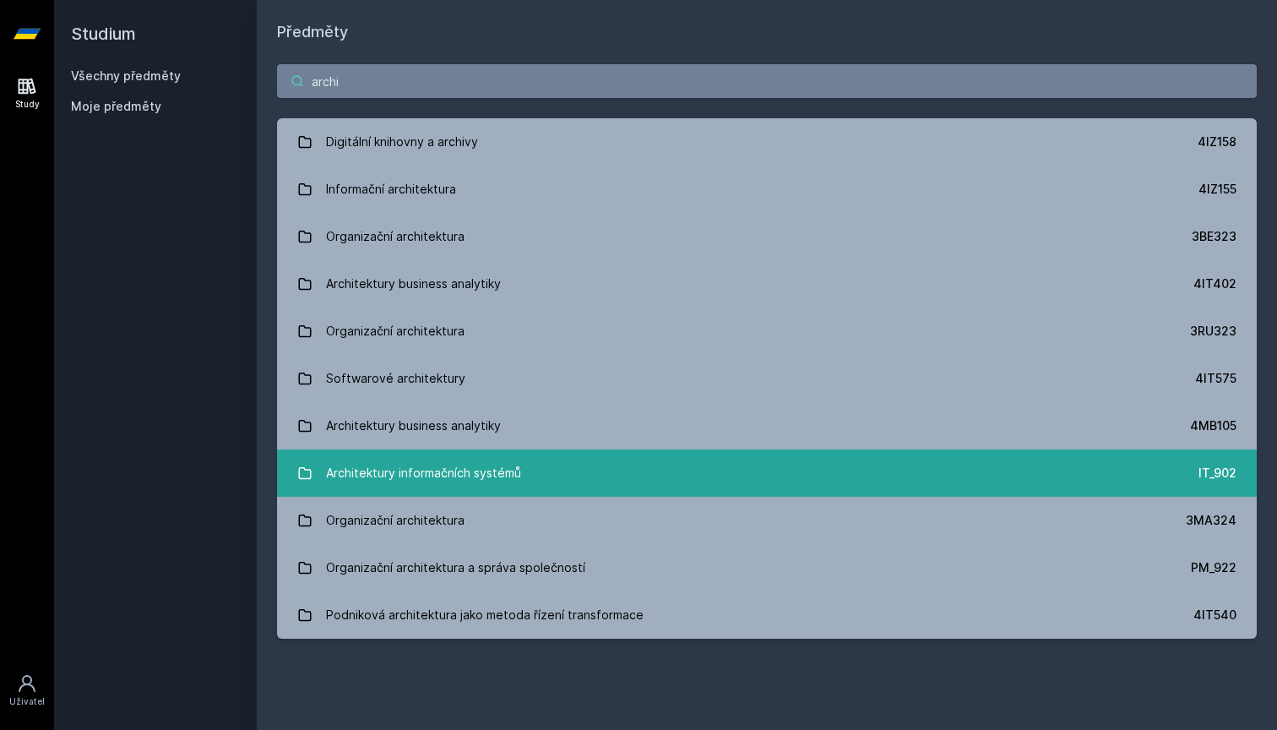
type input "archi"
click at [439, 467] on div "Architektury informačních systémů" at bounding box center [423, 473] width 195 height 34
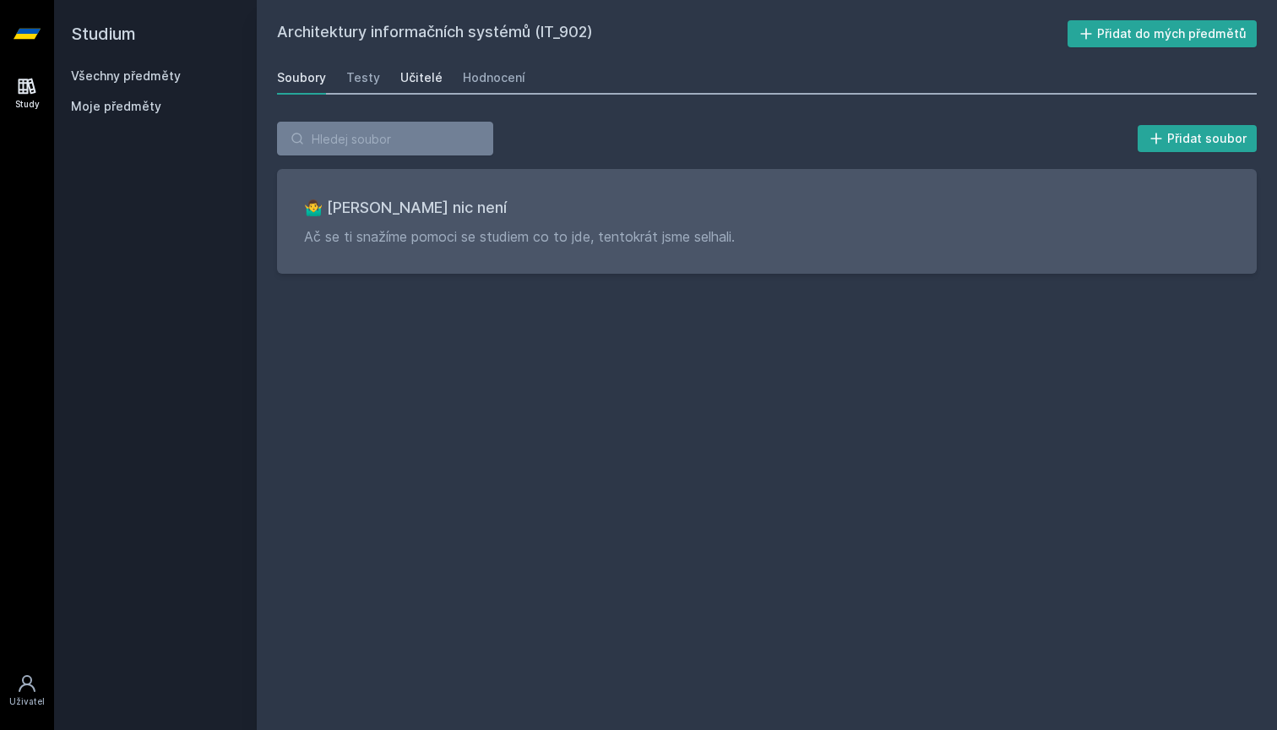
click at [416, 72] on div "Učitelé" at bounding box center [421, 77] width 42 height 17
click at [454, 76] on div "Soubory Testy Učitelé Hodnocení" at bounding box center [767, 78] width 980 height 34
click at [464, 75] on div "Hodnocení" at bounding box center [494, 77] width 63 height 17
click at [82, 69] on link "Všechny předměty" at bounding box center [126, 75] width 110 height 14
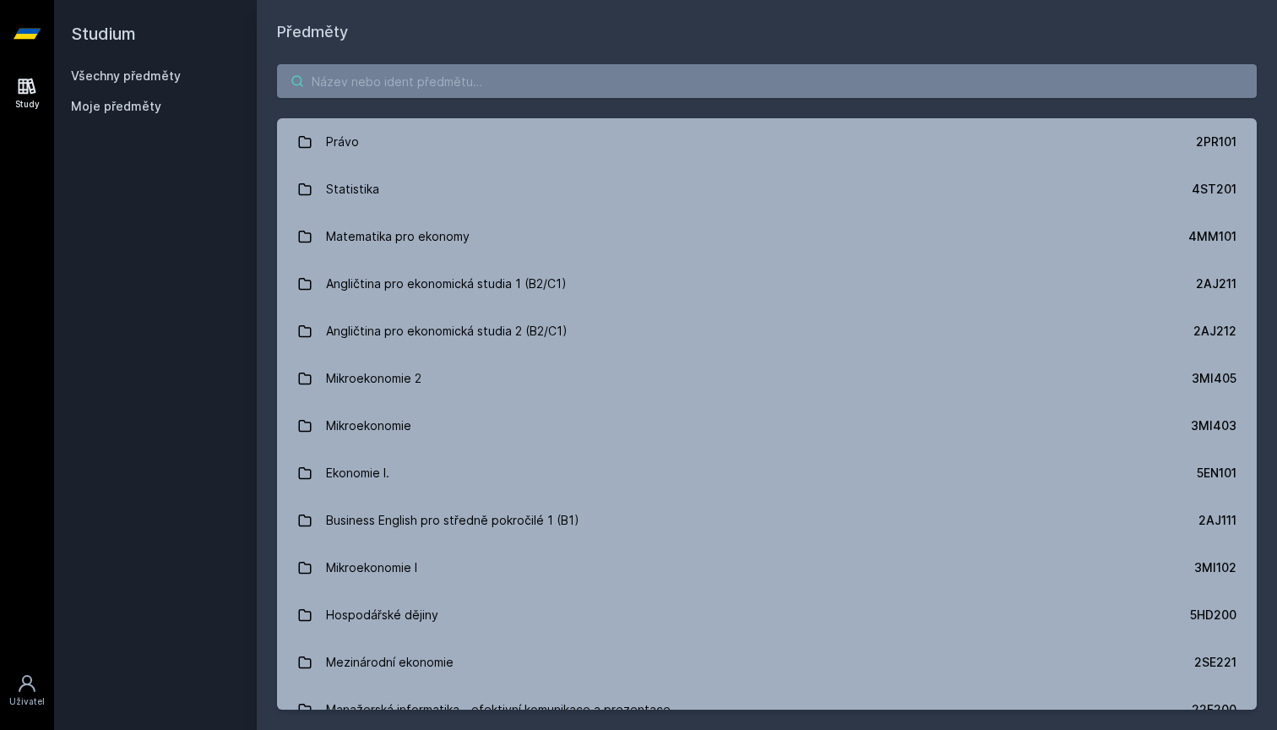
click at [309, 64] on input "search" at bounding box center [767, 81] width 980 height 34
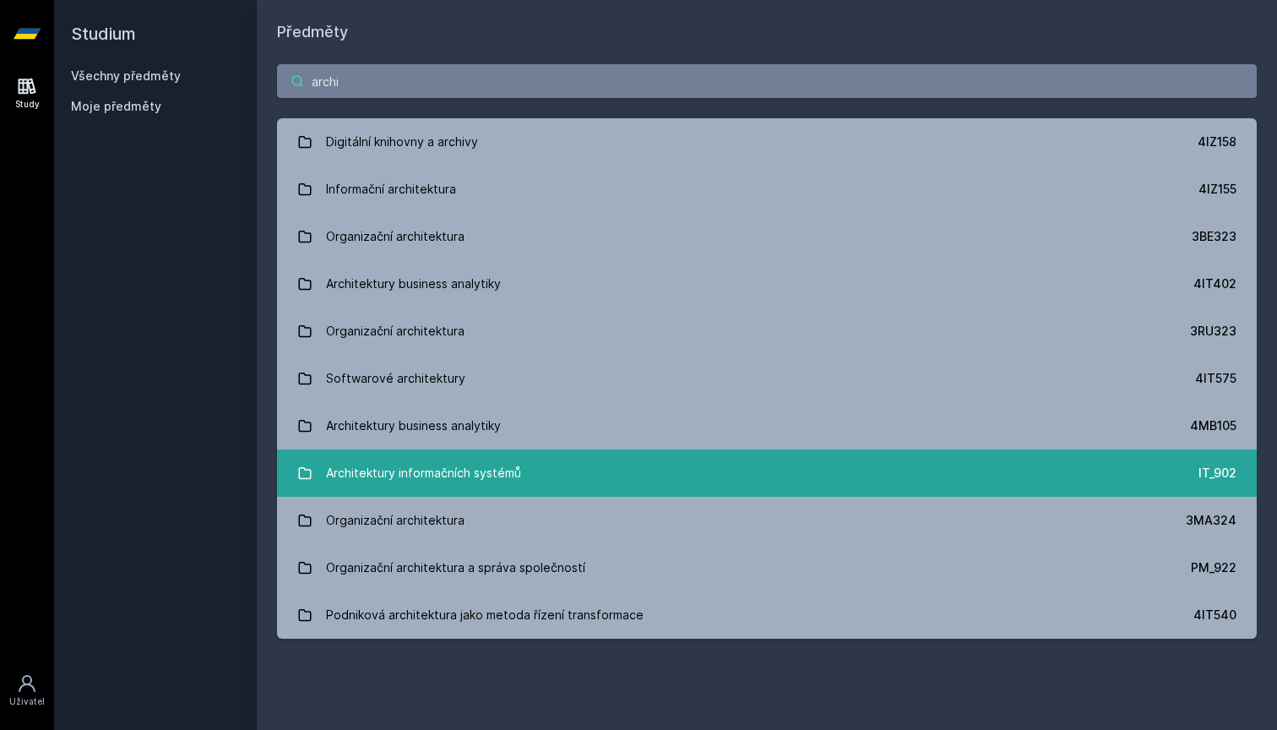
type input "archi"
click at [493, 481] on div "Architektury informačních systémů" at bounding box center [423, 473] width 195 height 34
